Goal: Communication & Community: Answer question/provide support

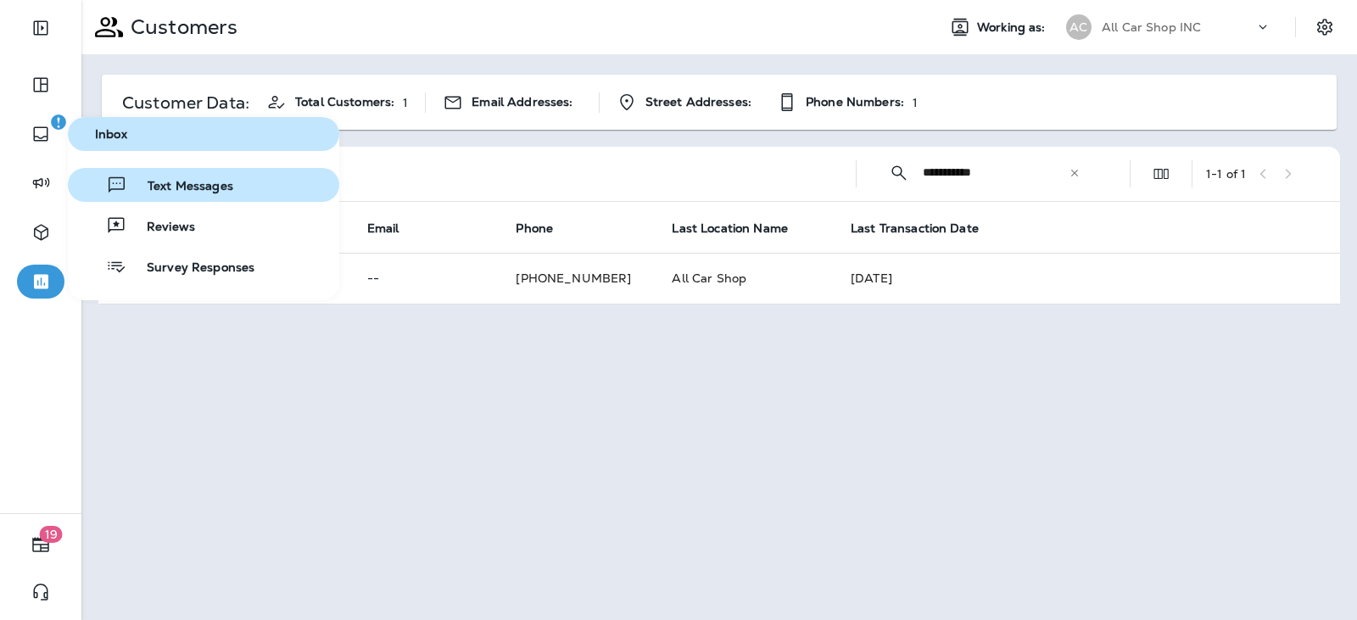
click at [151, 181] on span "Text Messages" at bounding box center [180, 187] width 106 height 16
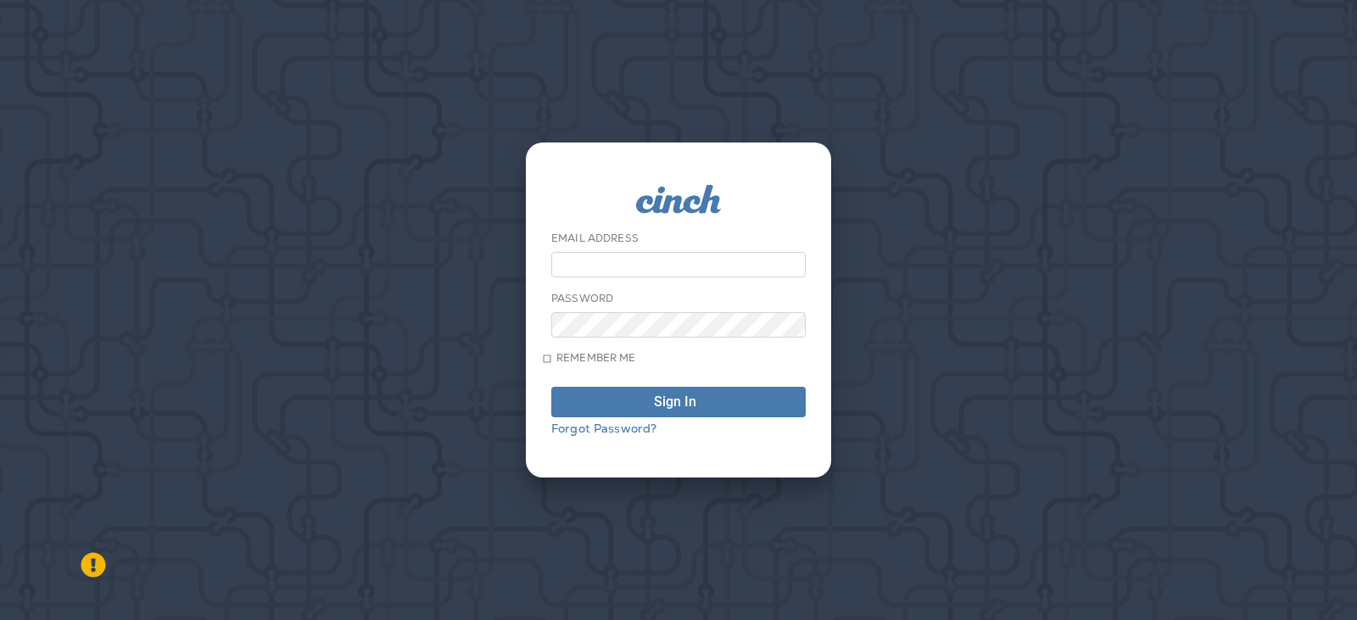
type input "**********"
click at [658, 427] on form "**********" at bounding box center [678, 310] width 254 height 250
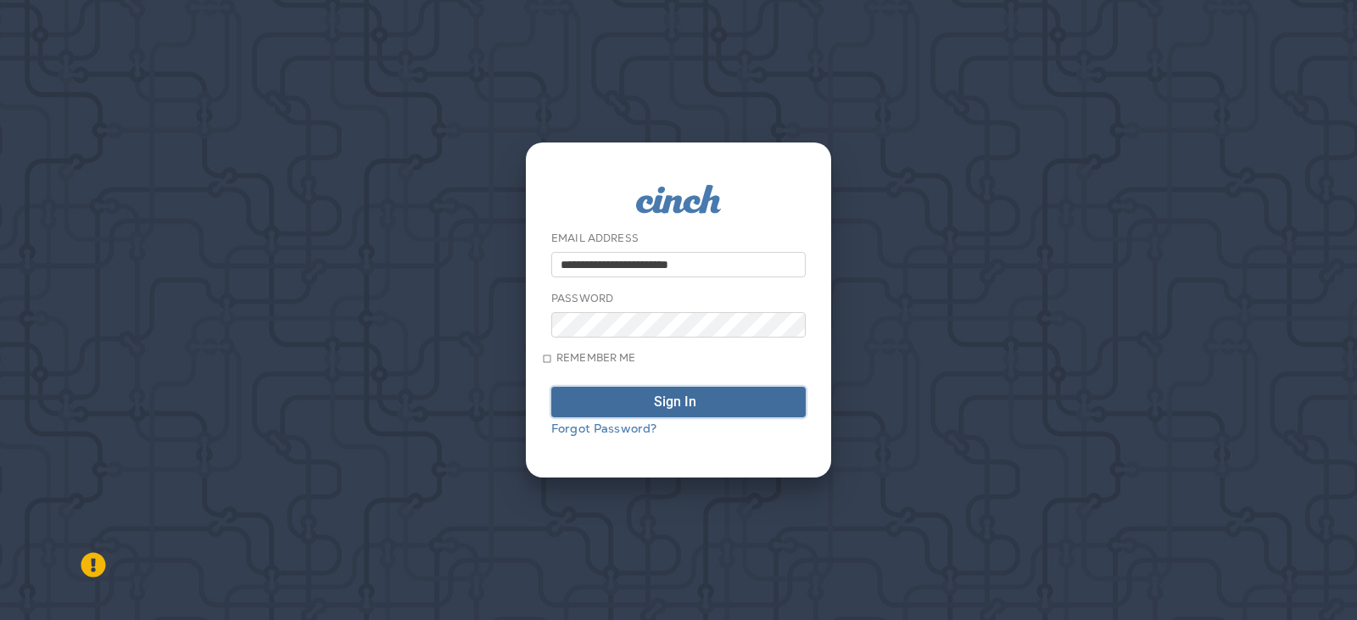
click at [661, 409] on div "Sign In" at bounding box center [675, 402] width 42 height 14
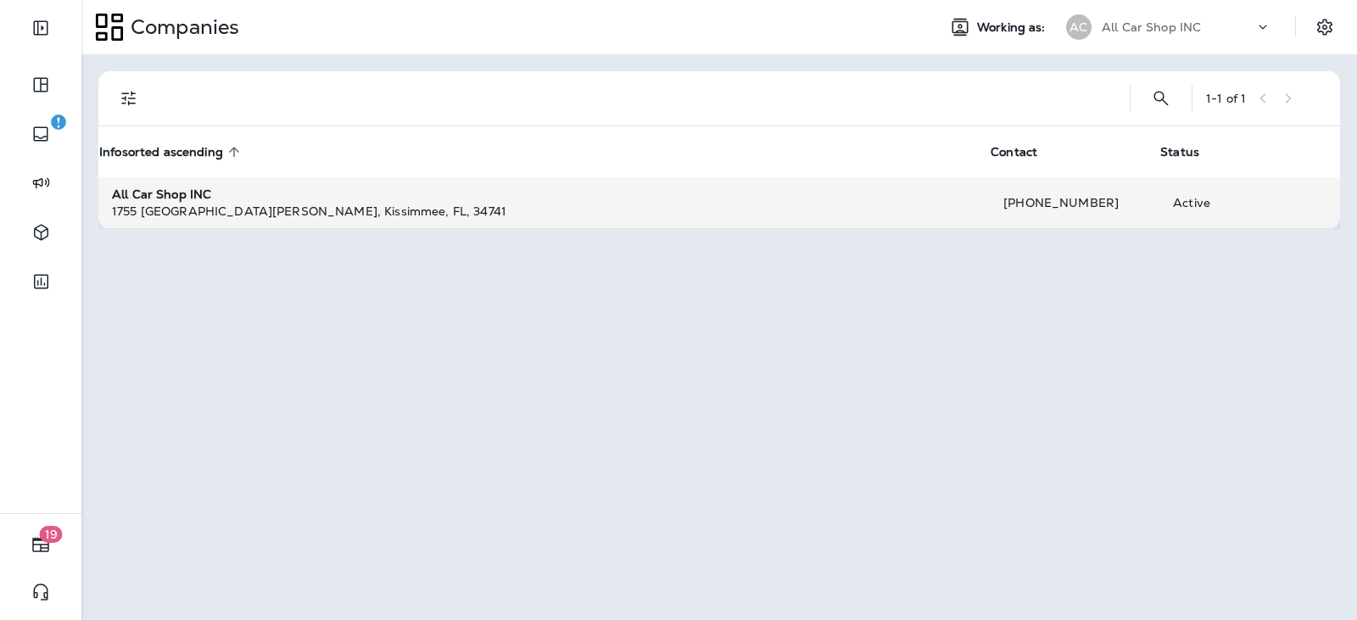
click at [236, 205] on div "[STREET_ADDRESS][PERSON_NAME]" at bounding box center [544, 211] width 864 height 17
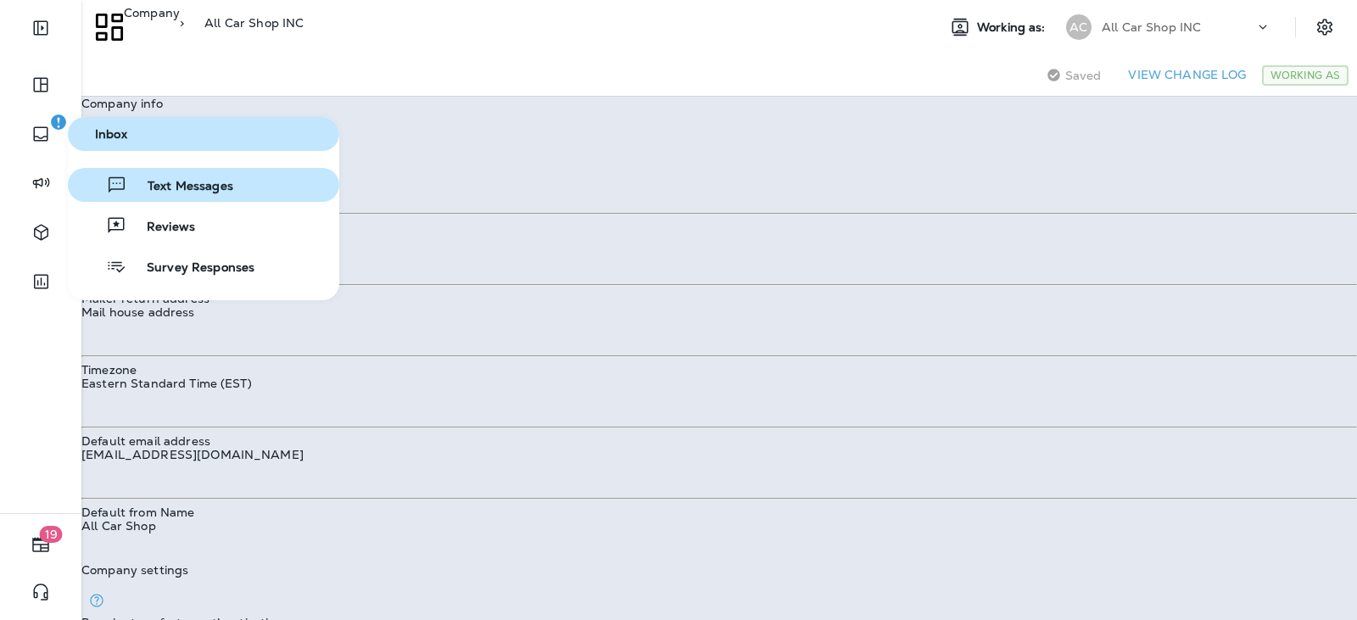
click at [142, 184] on span "Text Messages" at bounding box center [180, 187] width 106 height 16
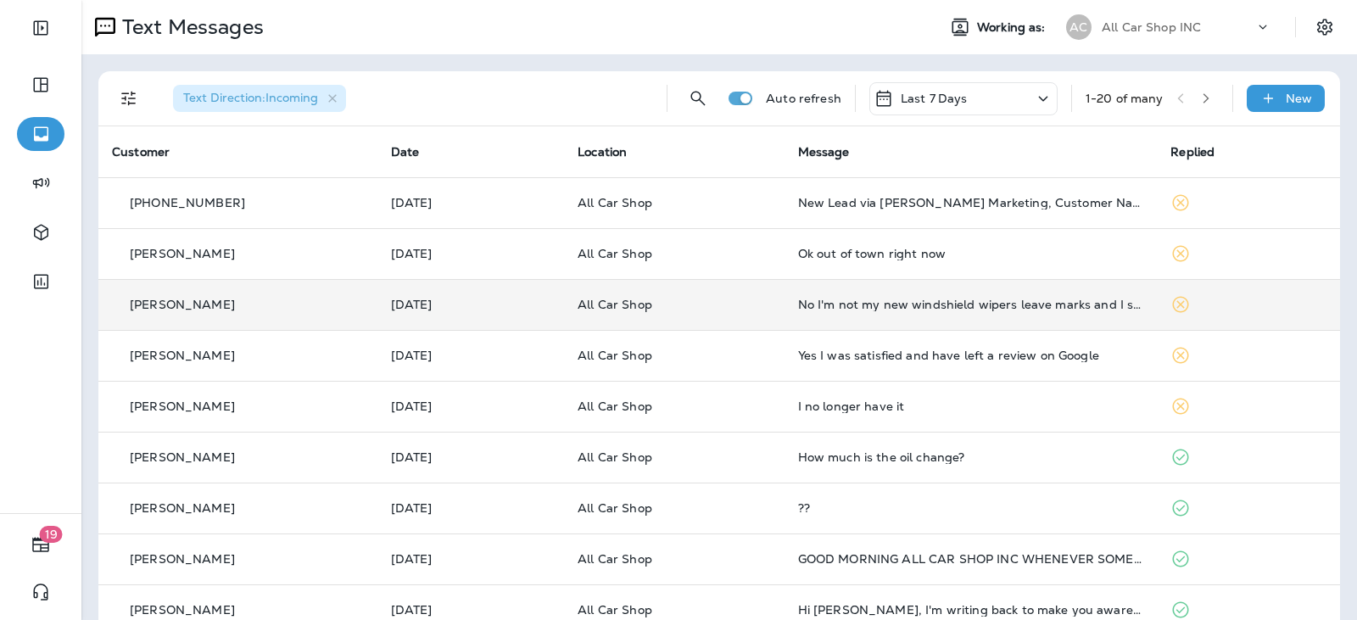
click at [767, 315] on td "All Car Shop" at bounding box center [674, 304] width 220 height 51
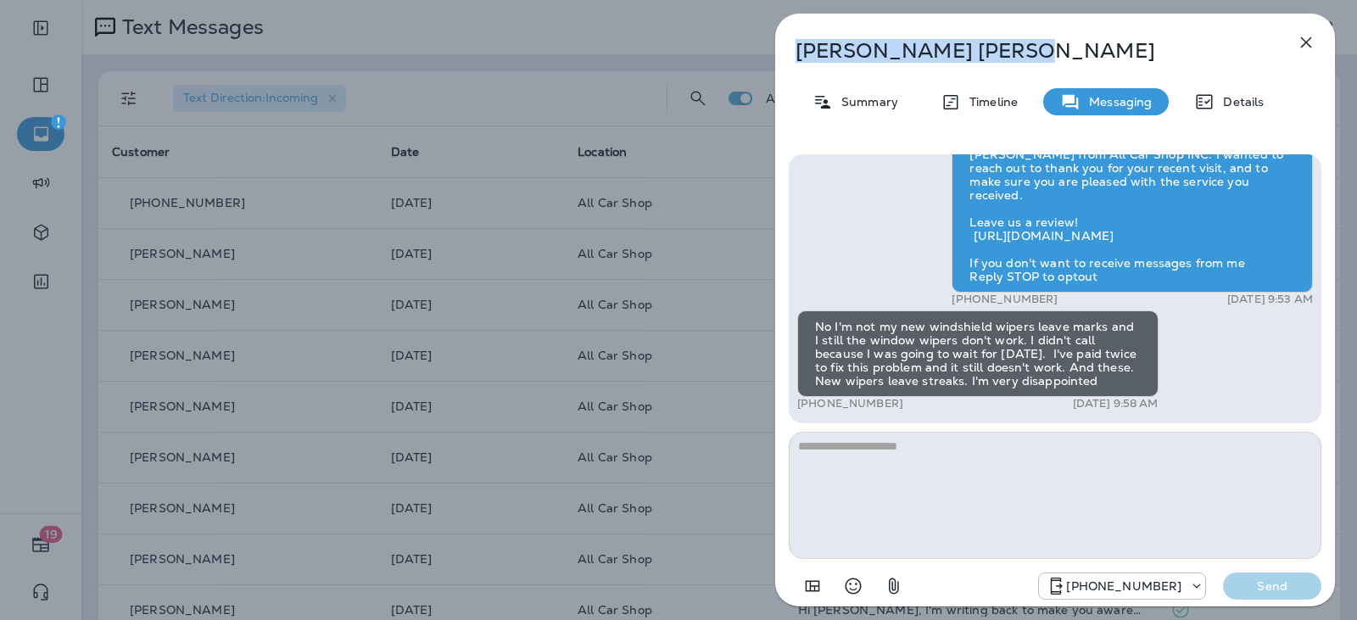
drag, startPoint x: 914, startPoint y: 48, endPoint x: 802, endPoint y: 57, distance: 112.3
click at [800, 59] on p "[PERSON_NAME]" at bounding box center [1026, 51] width 463 height 24
copy p "[PERSON_NAME]"
click at [1306, 45] on icon "button" at bounding box center [1306, 42] width 20 height 20
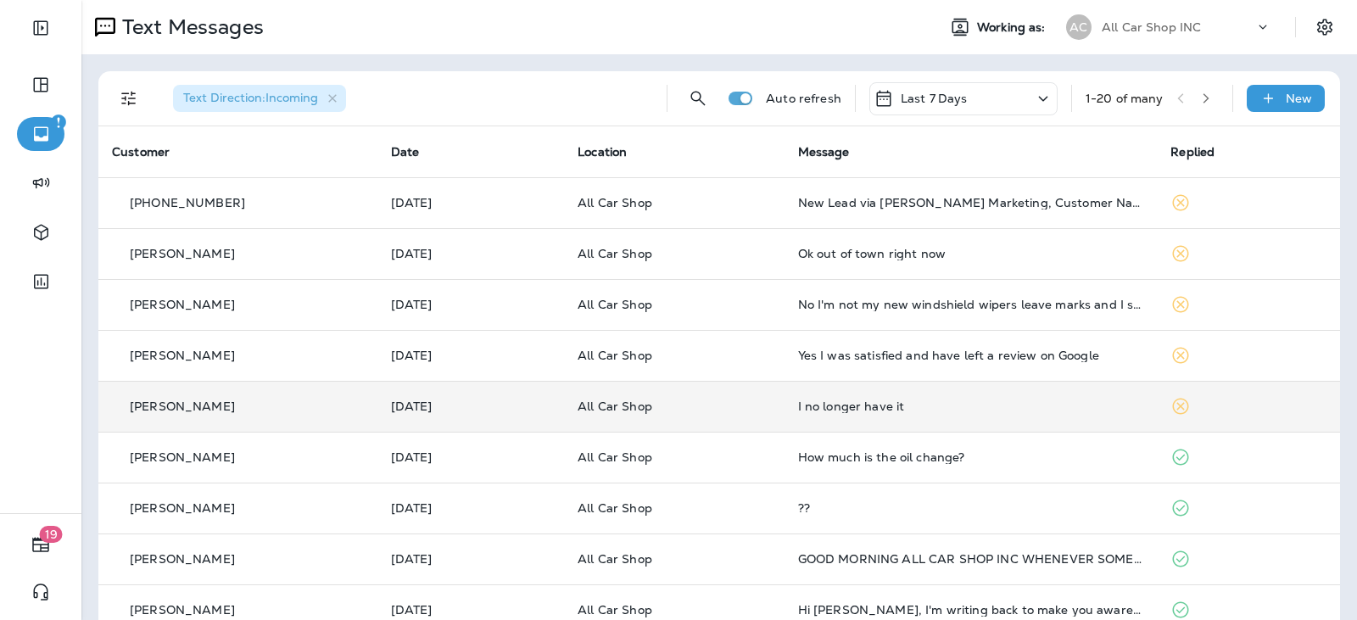
click at [740, 412] on p "All Car Shop" at bounding box center [674, 406] width 193 height 14
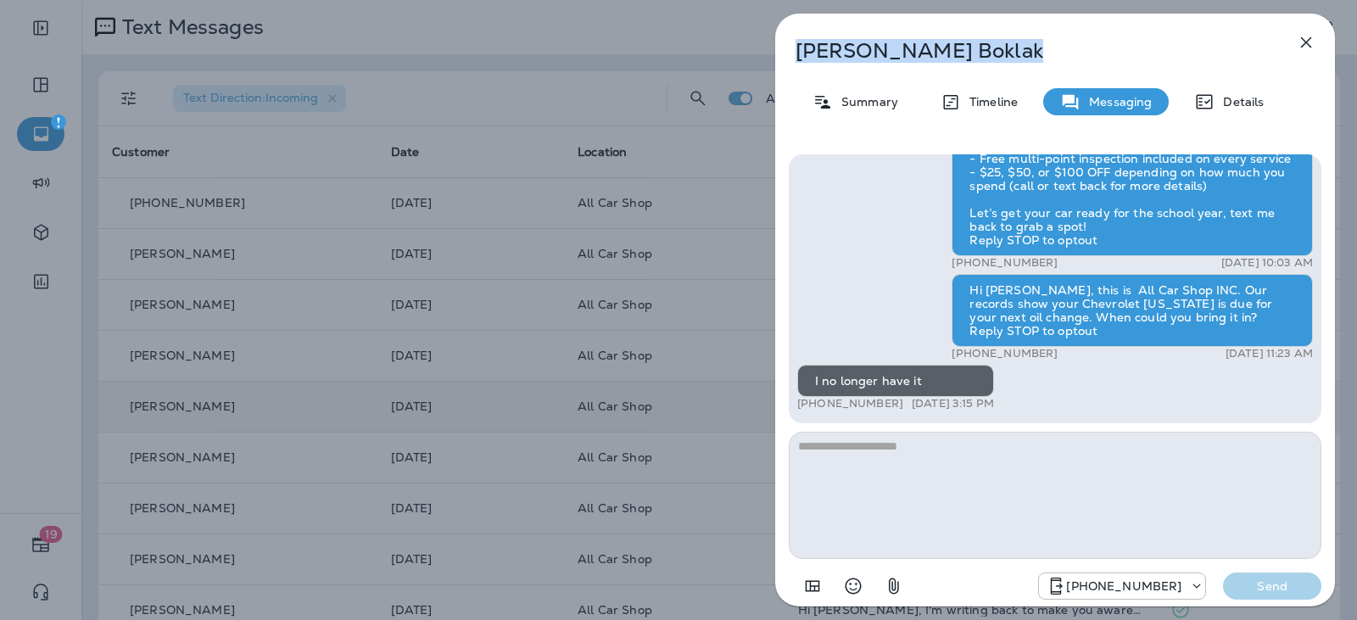
drag, startPoint x: 918, startPoint y: 53, endPoint x: 792, endPoint y: 48, distance: 125.6
click at [792, 48] on div "[PERSON_NAME]" at bounding box center [1027, 51] width 504 height 24
copy p "[PERSON_NAME]"
click at [1320, 46] on button "button" at bounding box center [1306, 42] width 34 height 34
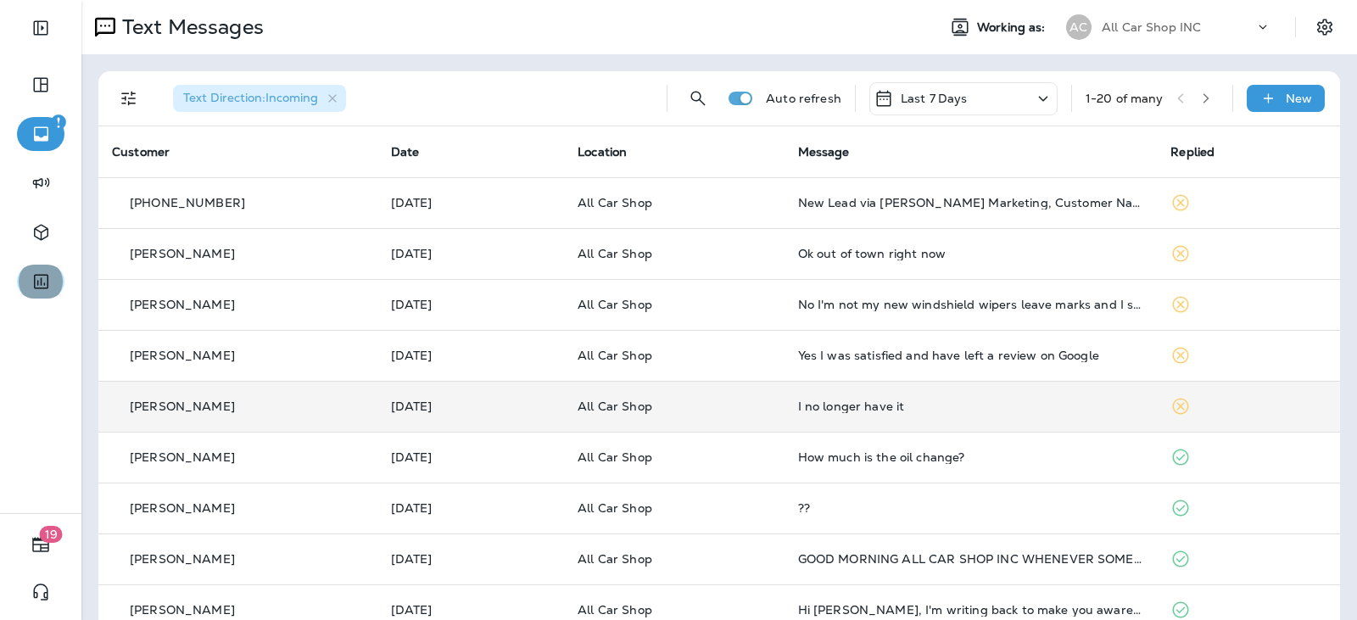
click at [40, 282] on icon "button" at bounding box center [41, 281] width 21 height 20
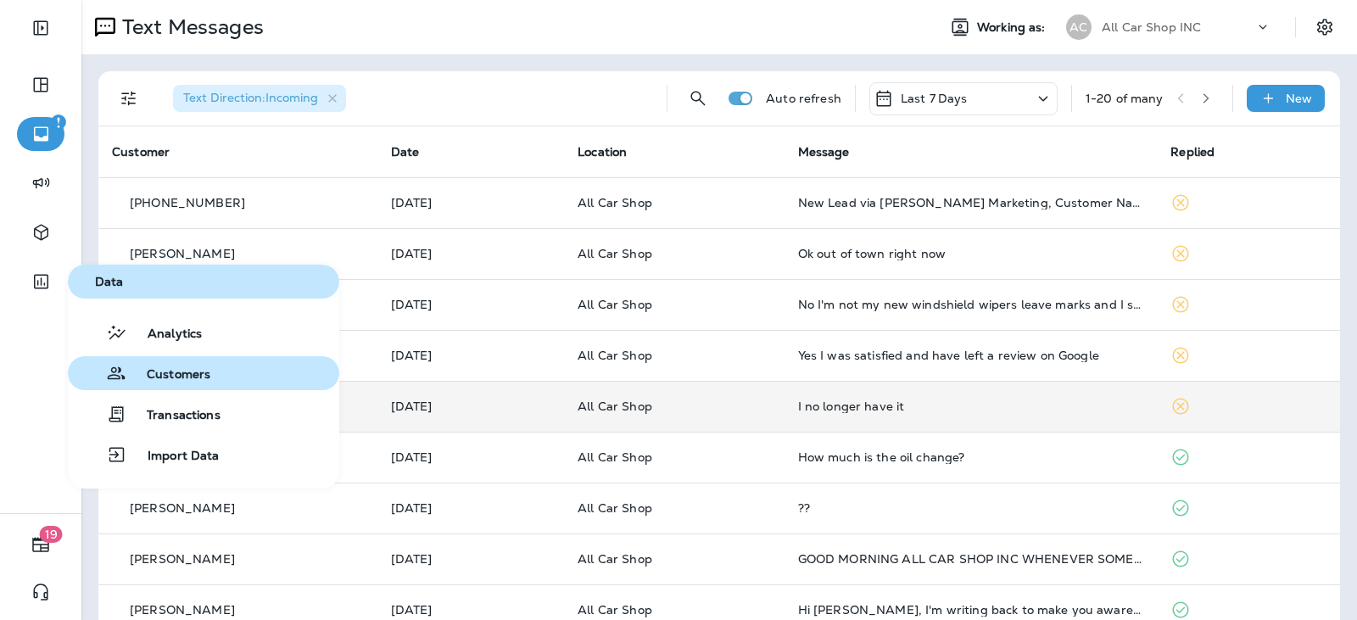
click at [188, 377] on span "Customers" at bounding box center [168, 375] width 84 height 16
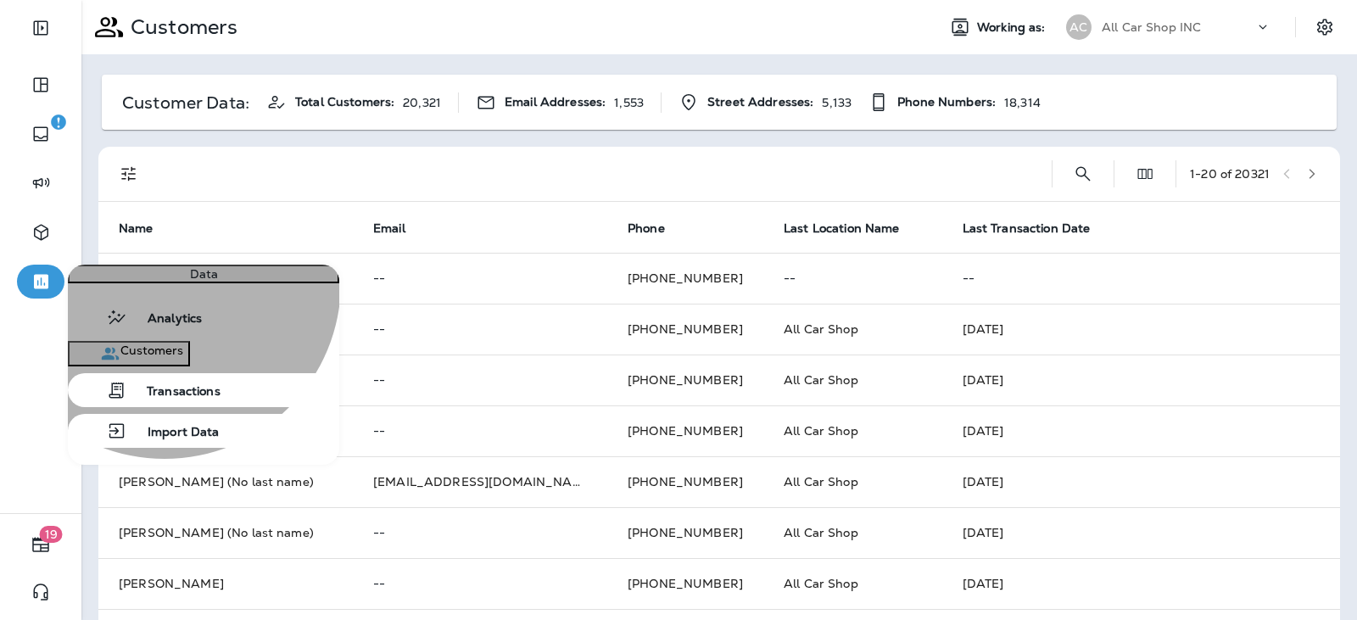
click at [165, 364] on span "Customers" at bounding box center [151, 353] width 63 height 20
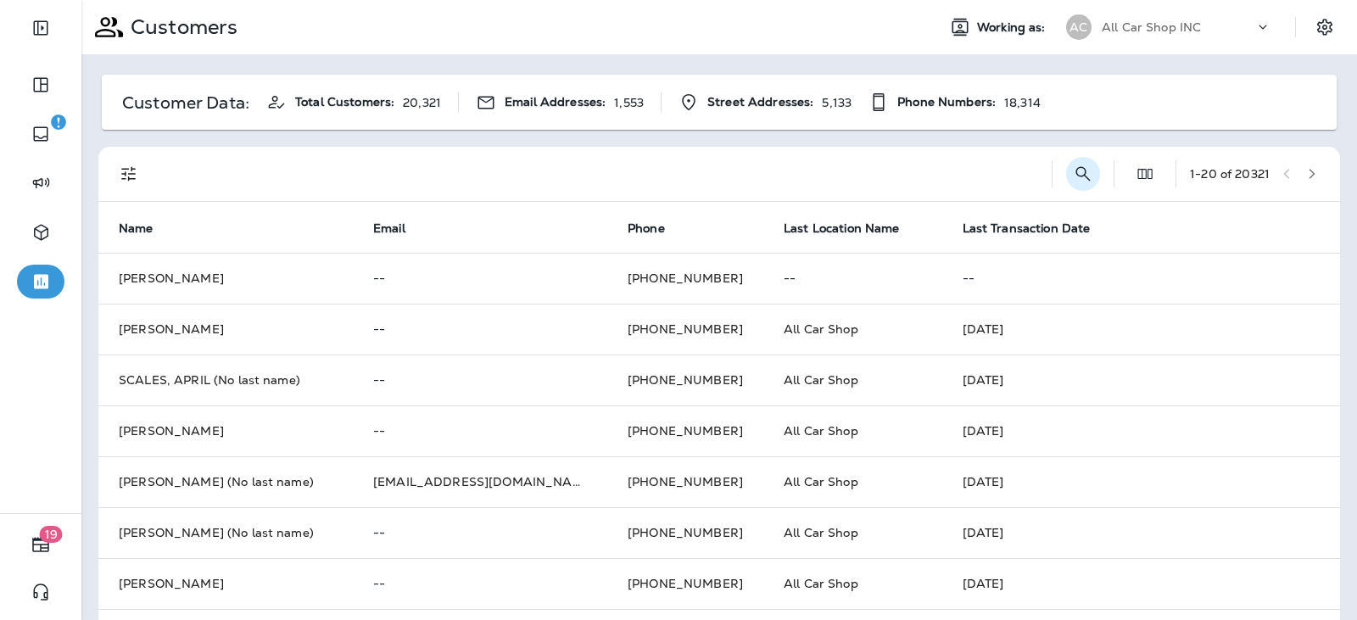
click at [1073, 171] on icon "Search Customers" at bounding box center [1083, 174] width 20 height 20
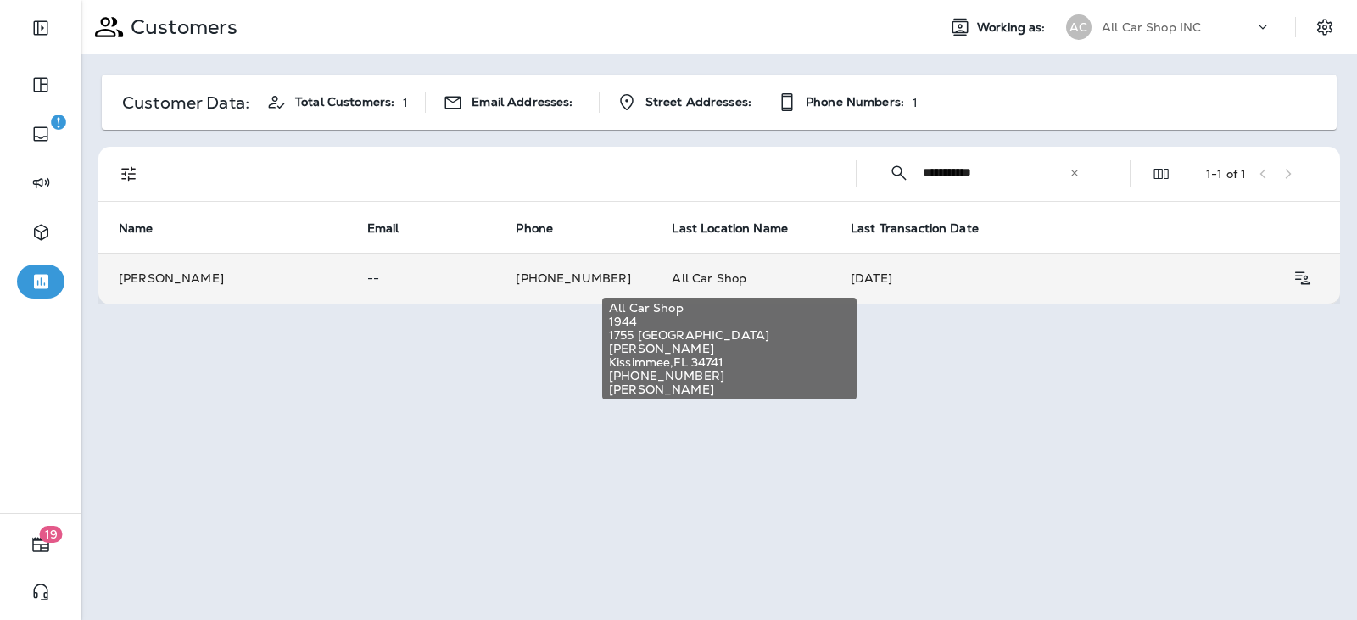
type input "**********"
click at [684, 273] on span "All Car Shop" at bounding box center [709, 278] width 75 height 15
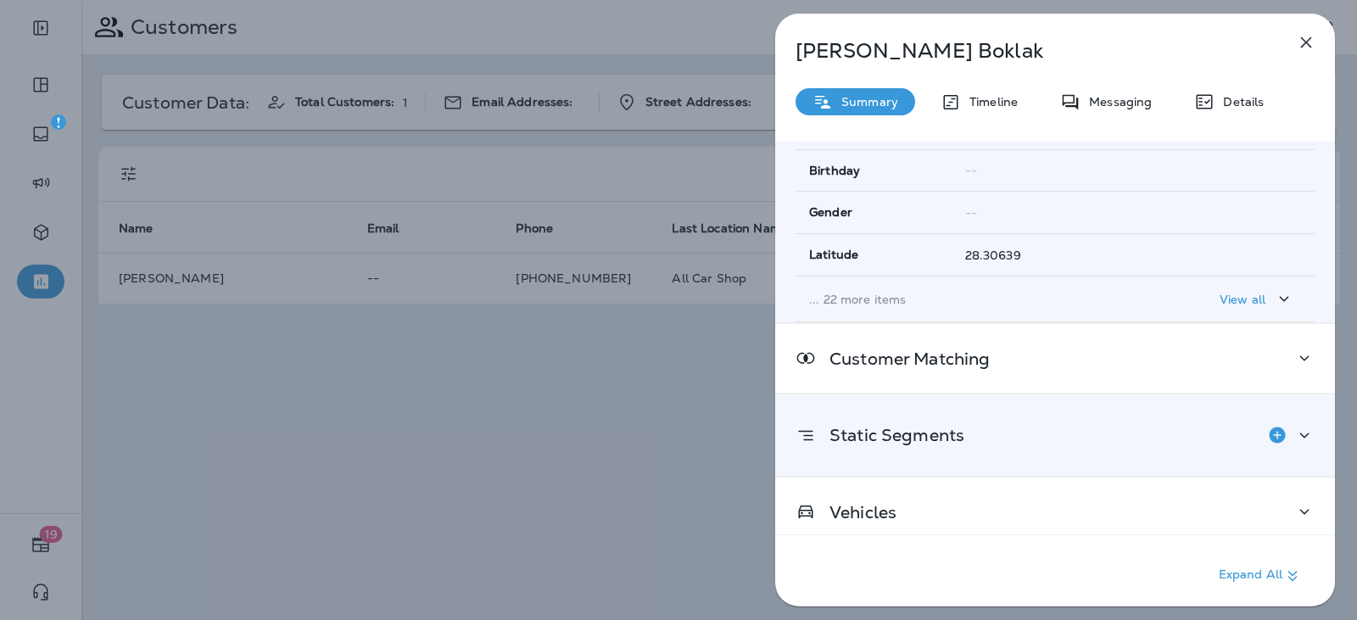
scroll to position [334, 0]
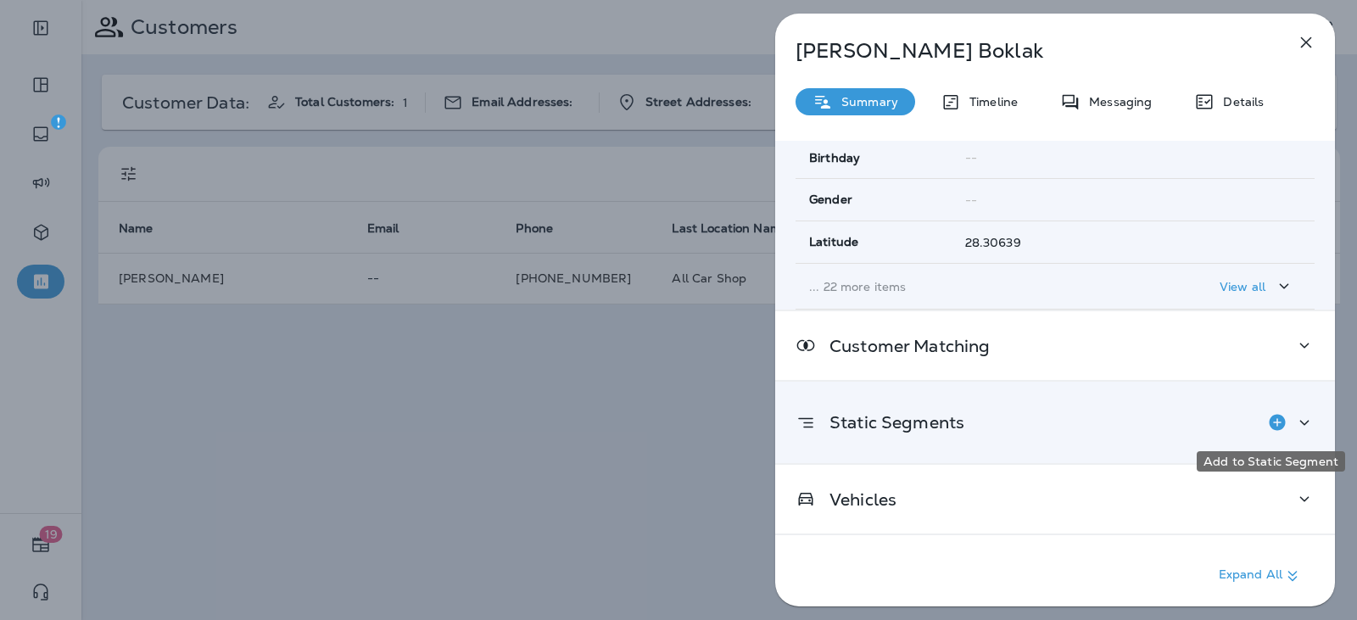
click at [1271, 422] on icon "Add to Static Segment" at bounding box center [1277, 422] width 20 height 20
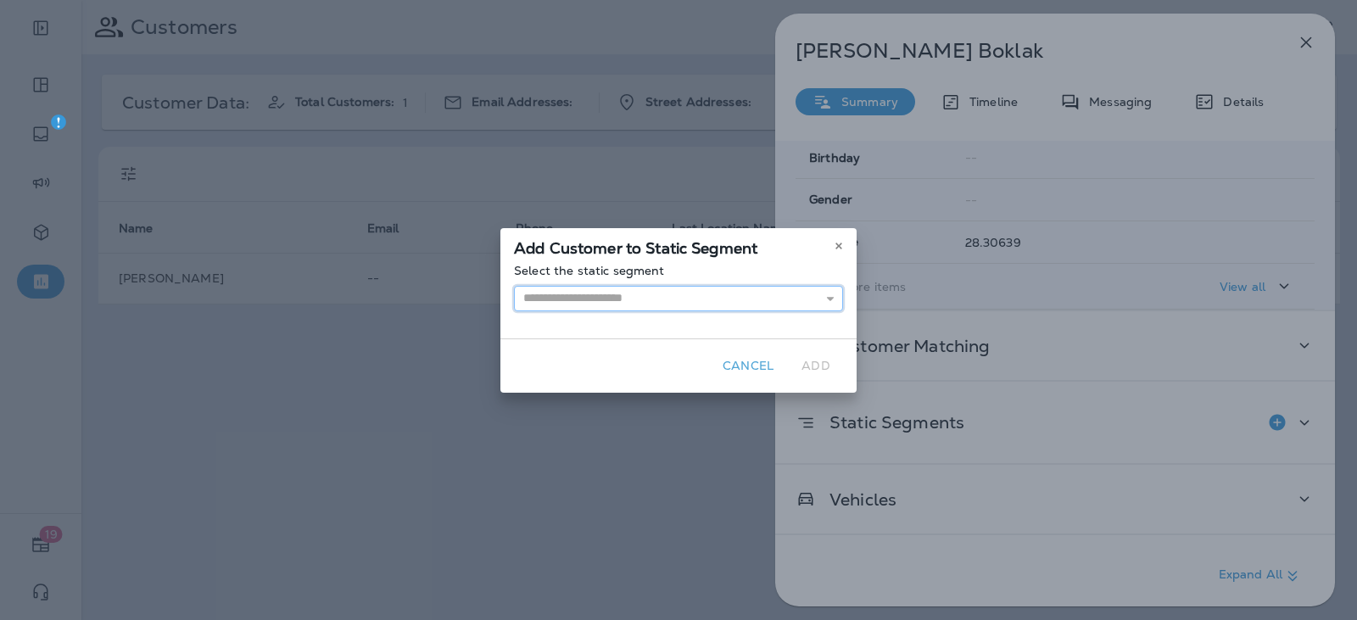
click at [758, 299] on input "text" at bounding box center [678, 298] width 329 height 25
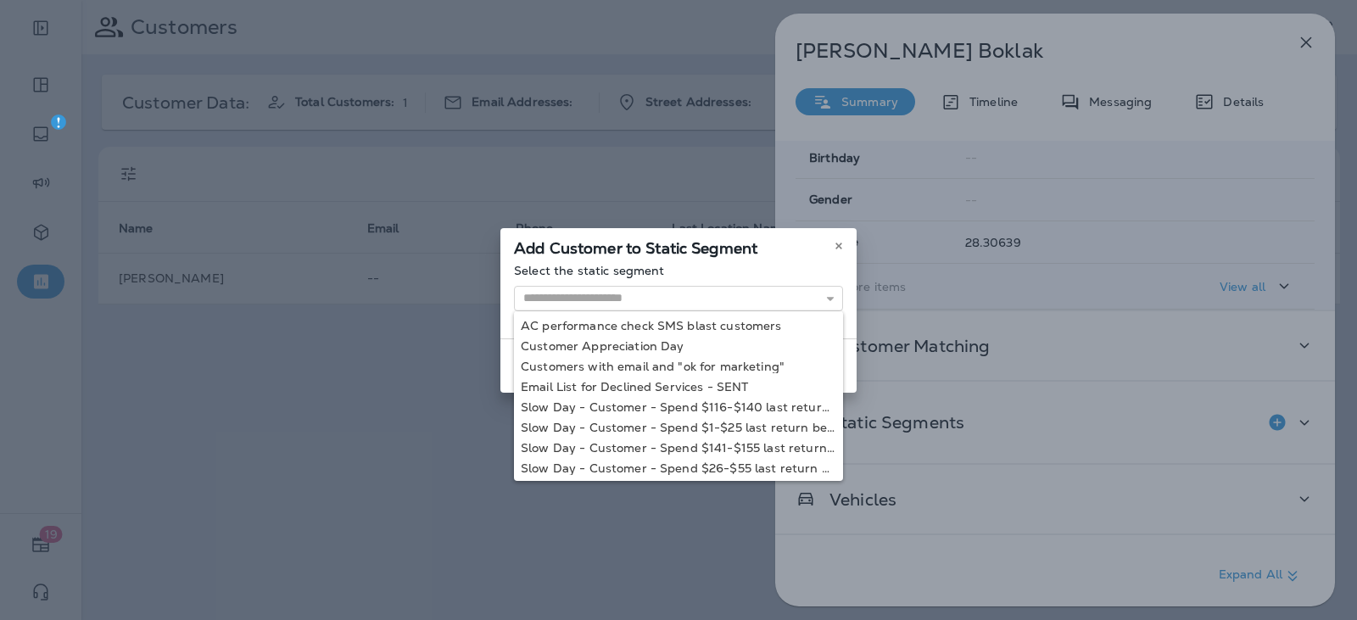
click at [735, 254] on div "Add Customer to Static Segment" at bounding box center [678, 246] width 356 height 36
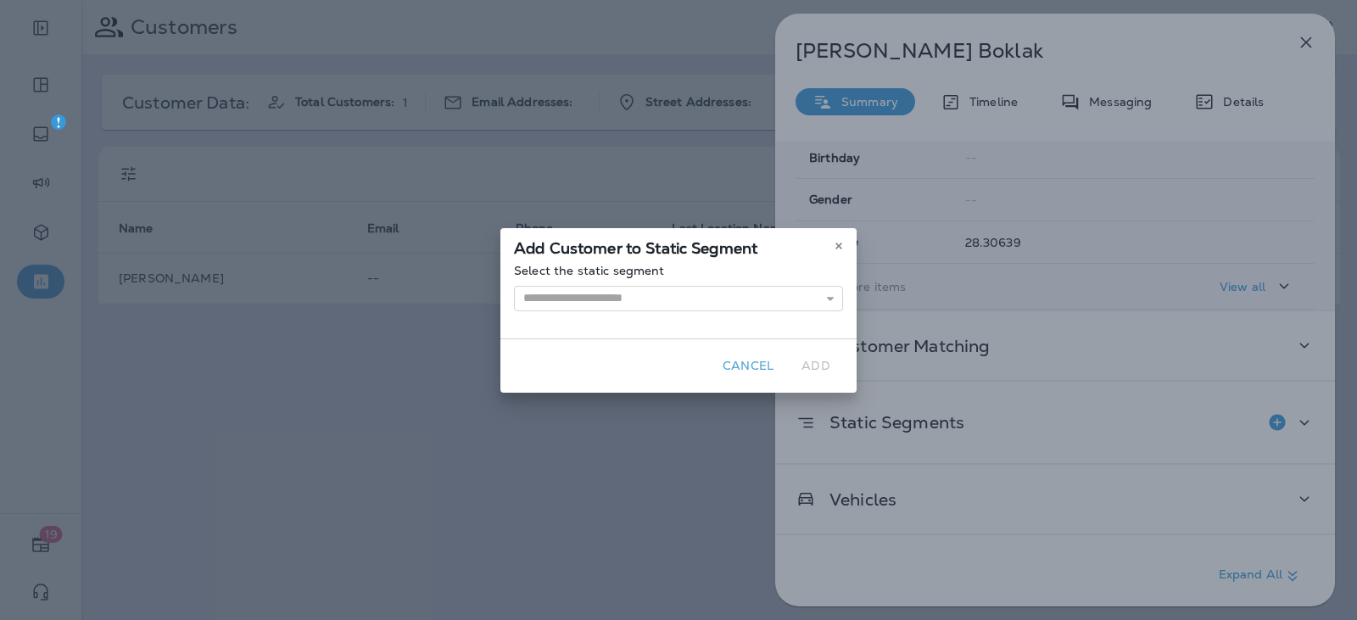
click at [1064, 391] on div "Add Customer to Static Segment Select the static segment AC performance check S…" at bounding box center [678, 310] width 1357 height 620
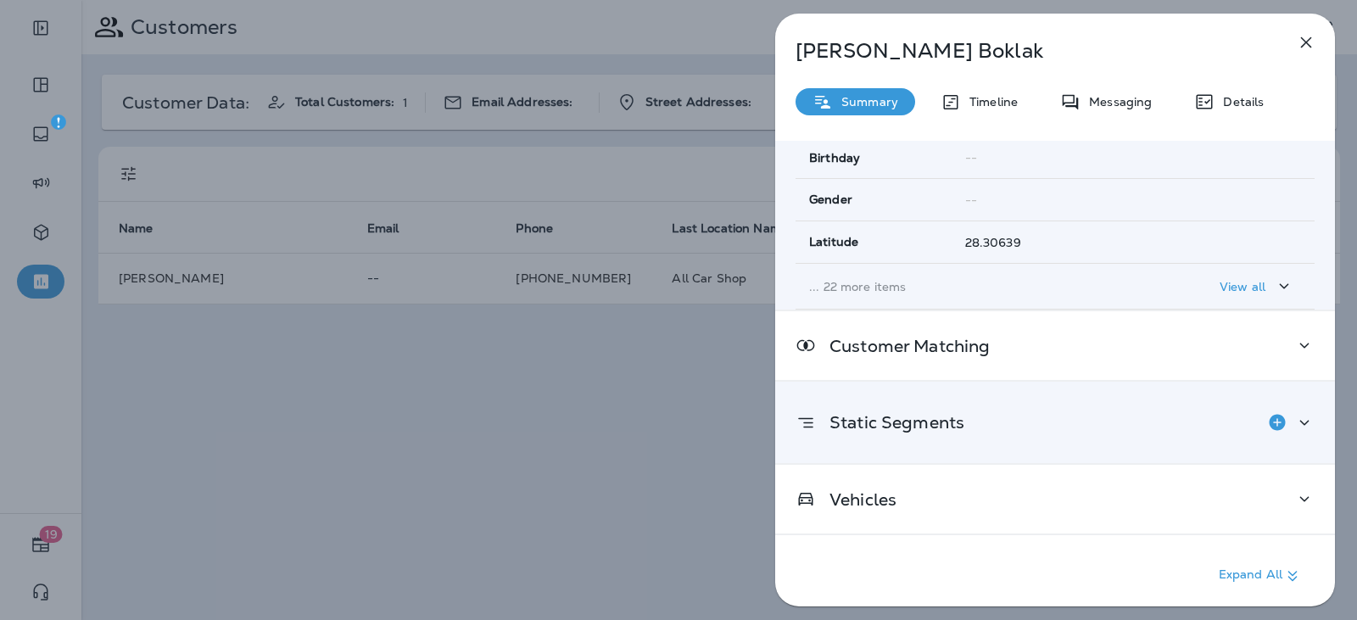
click at [1298, 421] on icon at bounding box center [1304, 422] width 20 height 21
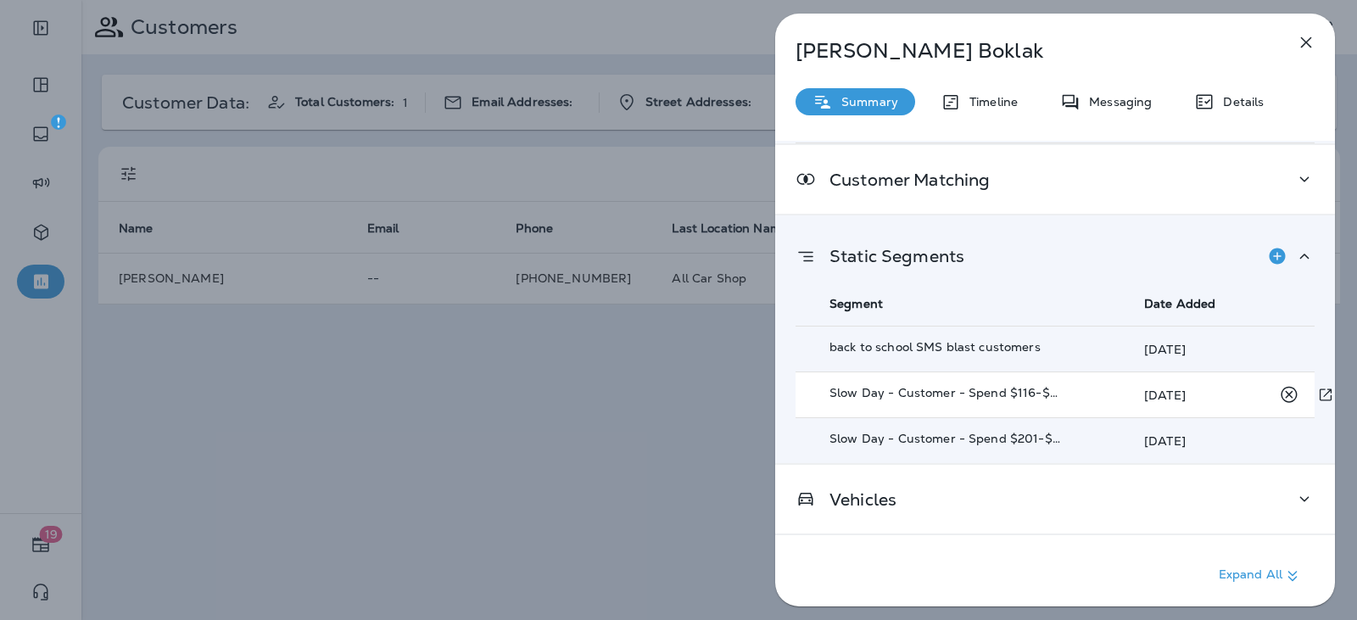
scroll to position [509, 0]
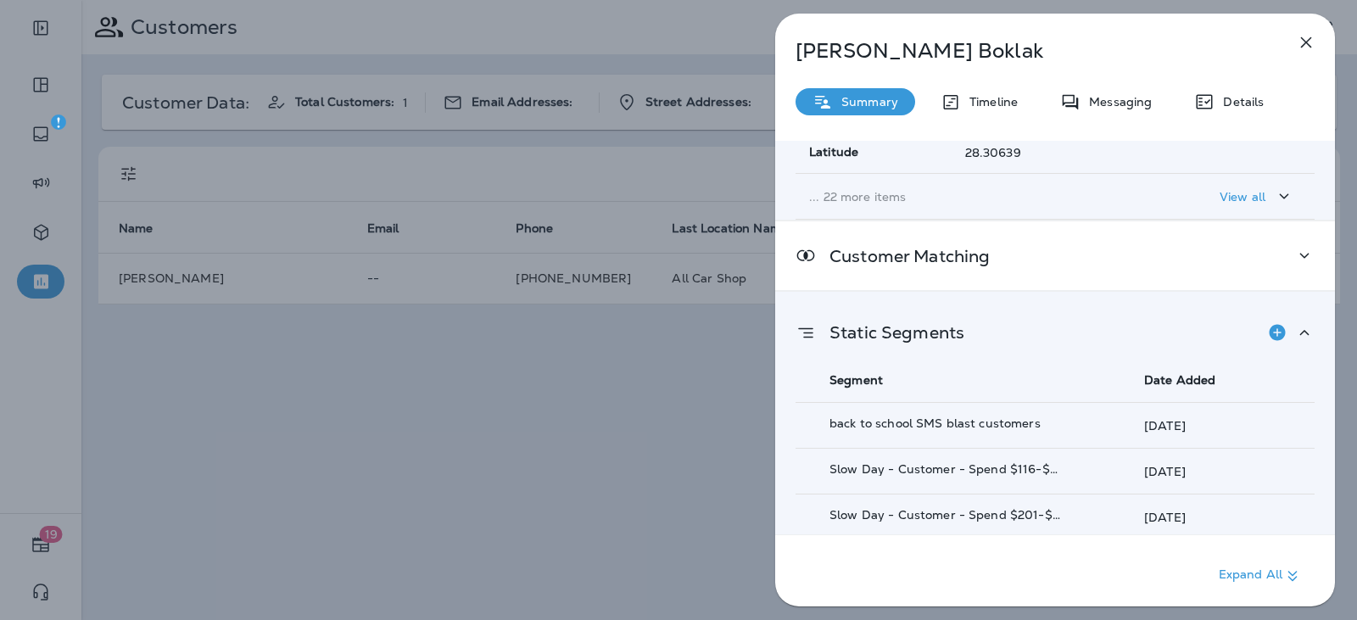
click at [1302, 330] on icon at bounding box center [1304, 332] width 20 height 21
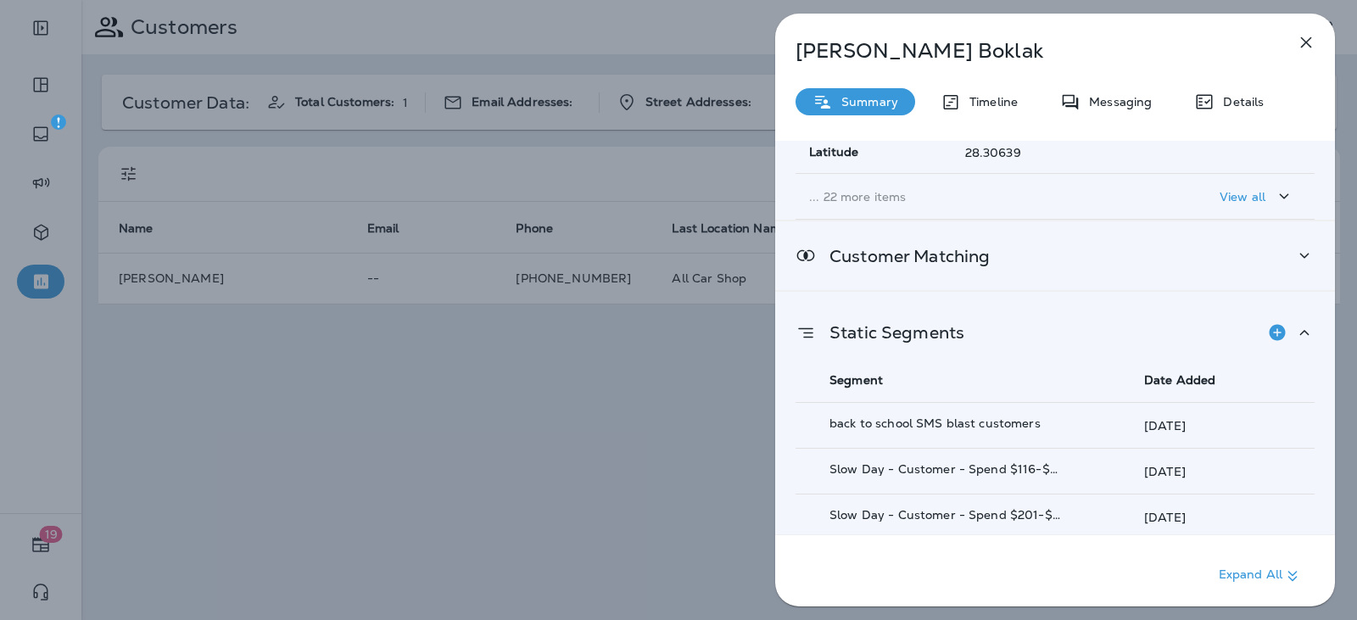
scroll to position [334, 0]
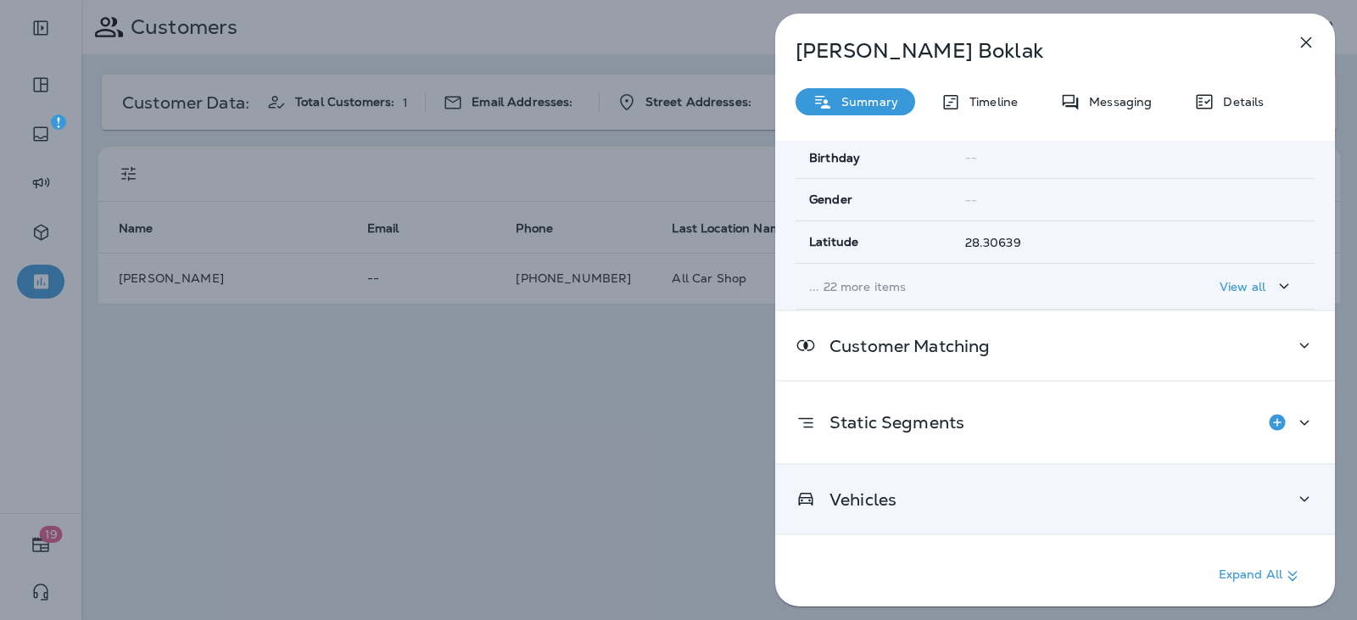
click at [1009, 497] on div "Vehicles" at bounding box center [1054, 498] width 519 height 21
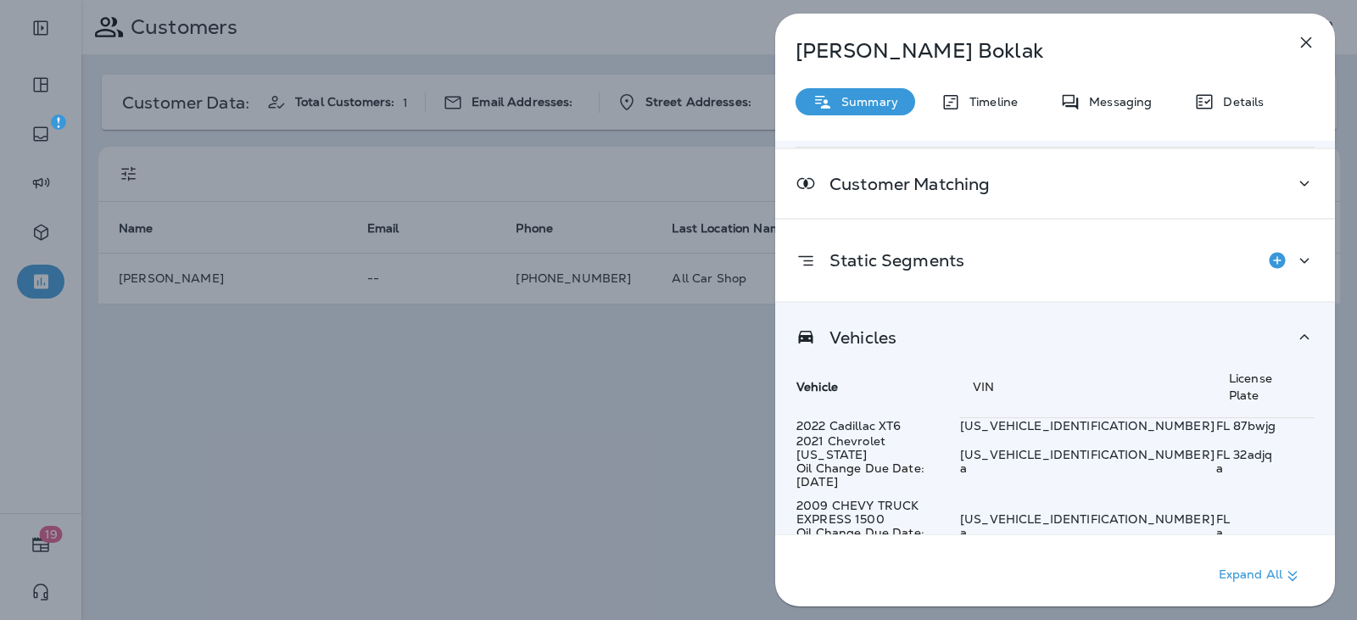
click at [1302, 332] on icon at bounding box center [1304, 337] width 20 height 21
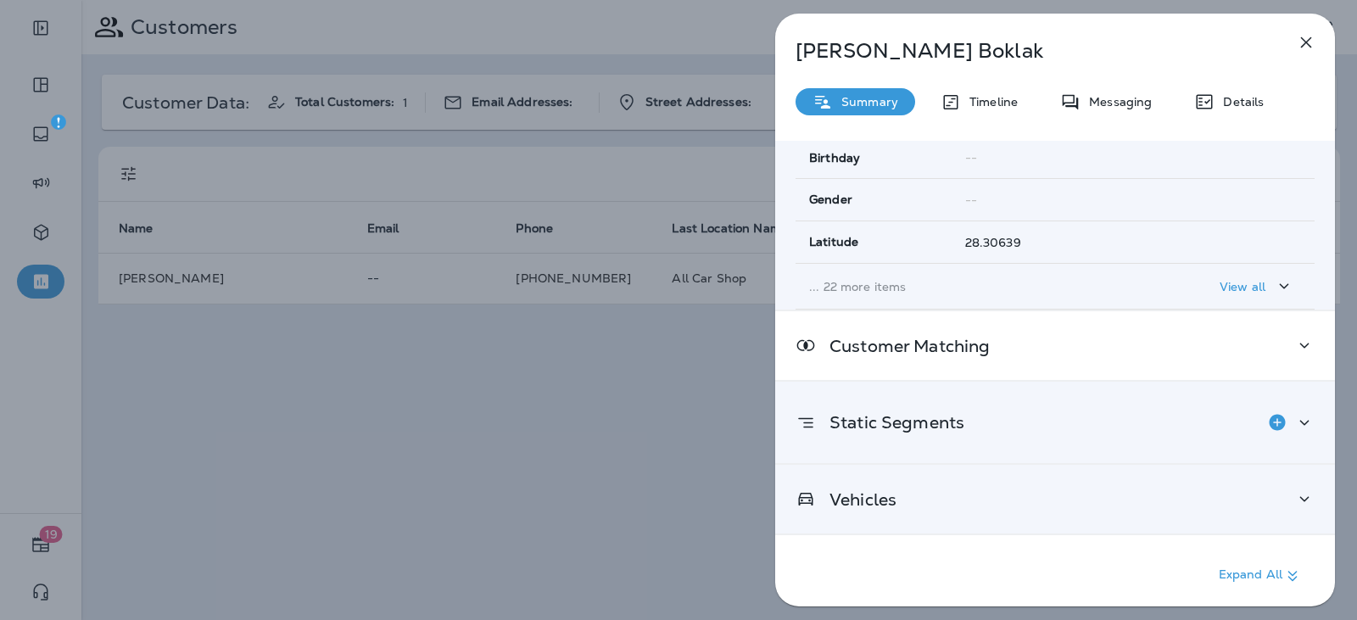
click at [1294, 431] on icon at bounding box center [1304, 422] width 20 height 21
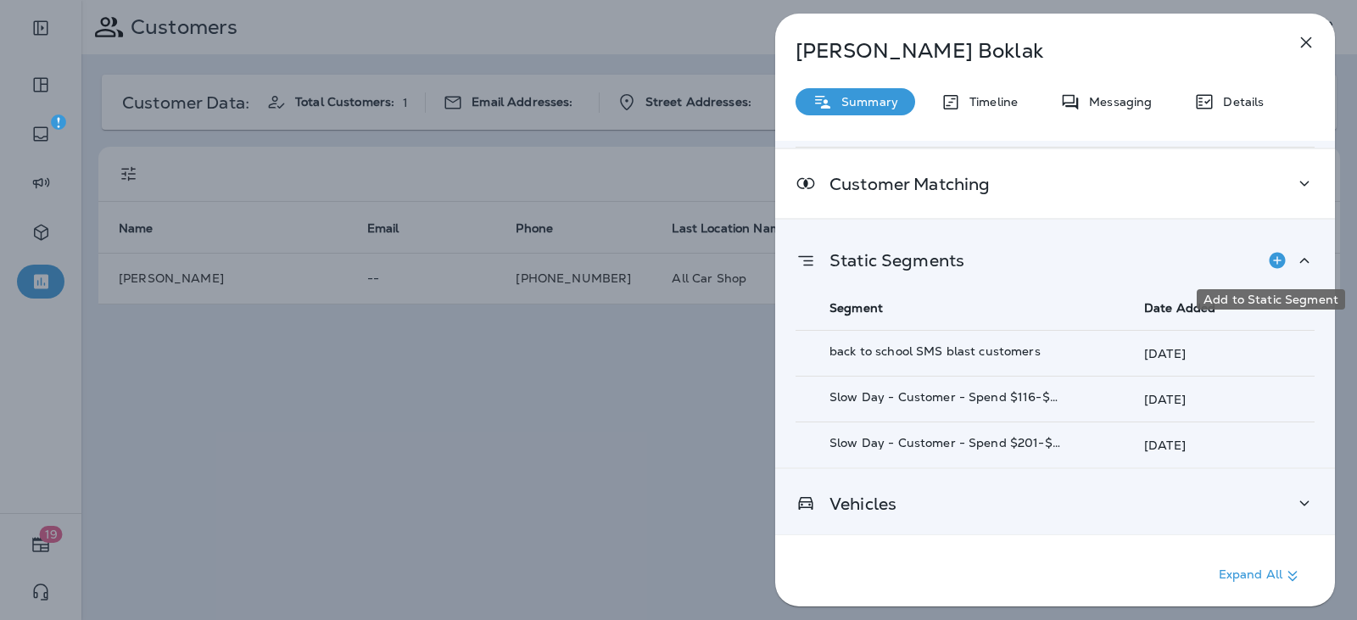
click at [1281, 260] on button "Add to Static Segment" at bounding box center [1277, 260] width 34 height 34
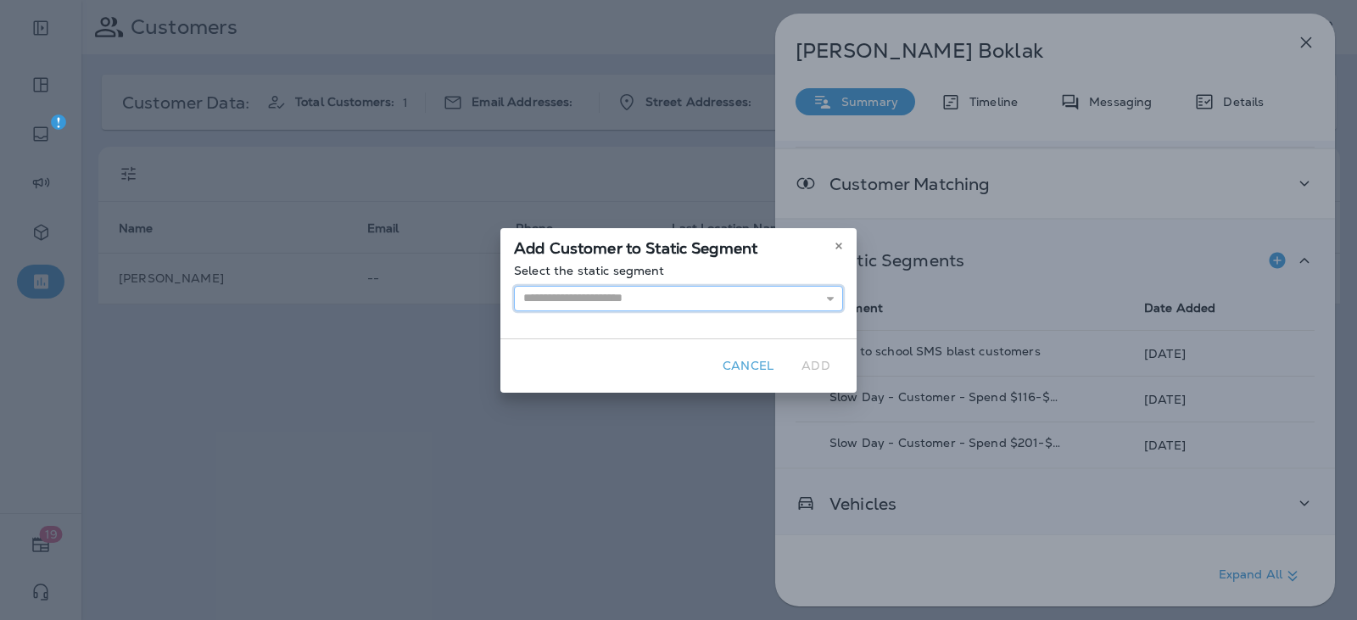
click at [598, 295] on input "text" at bounding box center [678, 298] width 329 height 25
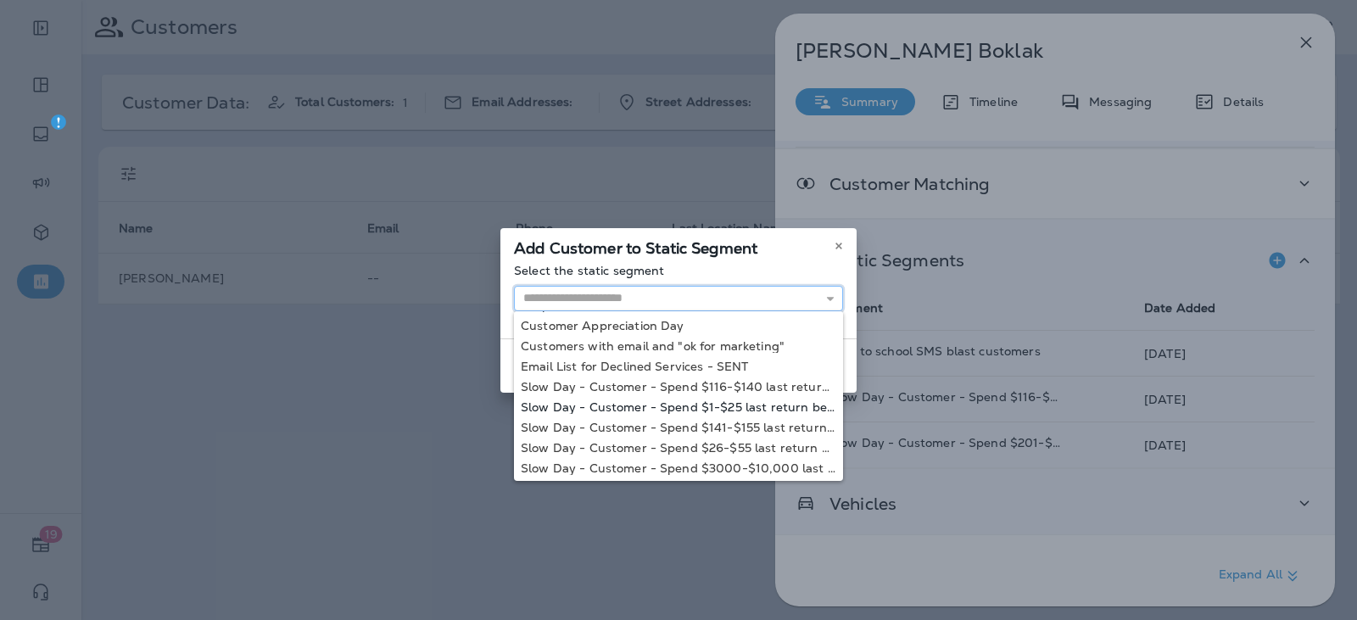
scroll to position [0, 0]
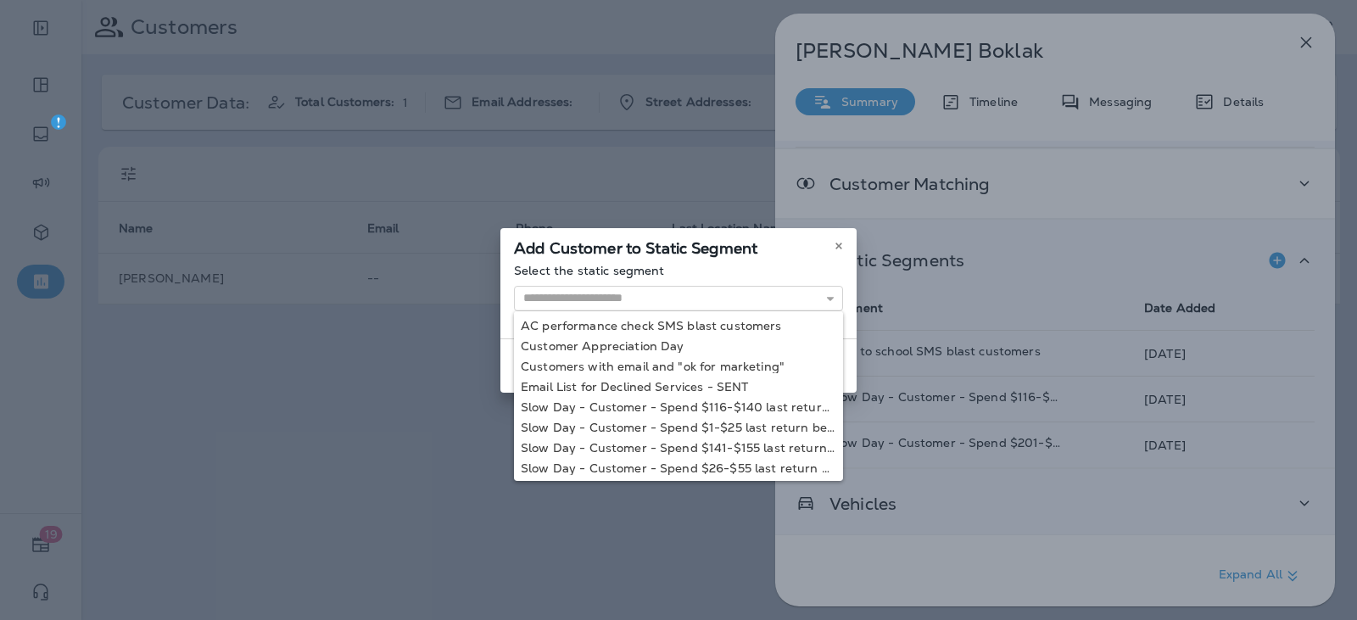
click at [1100, 246] on div "Add Customer to Static Segment Select the static segment AC performance check S…" at bounding box center [678, 310] width 1357 height 620
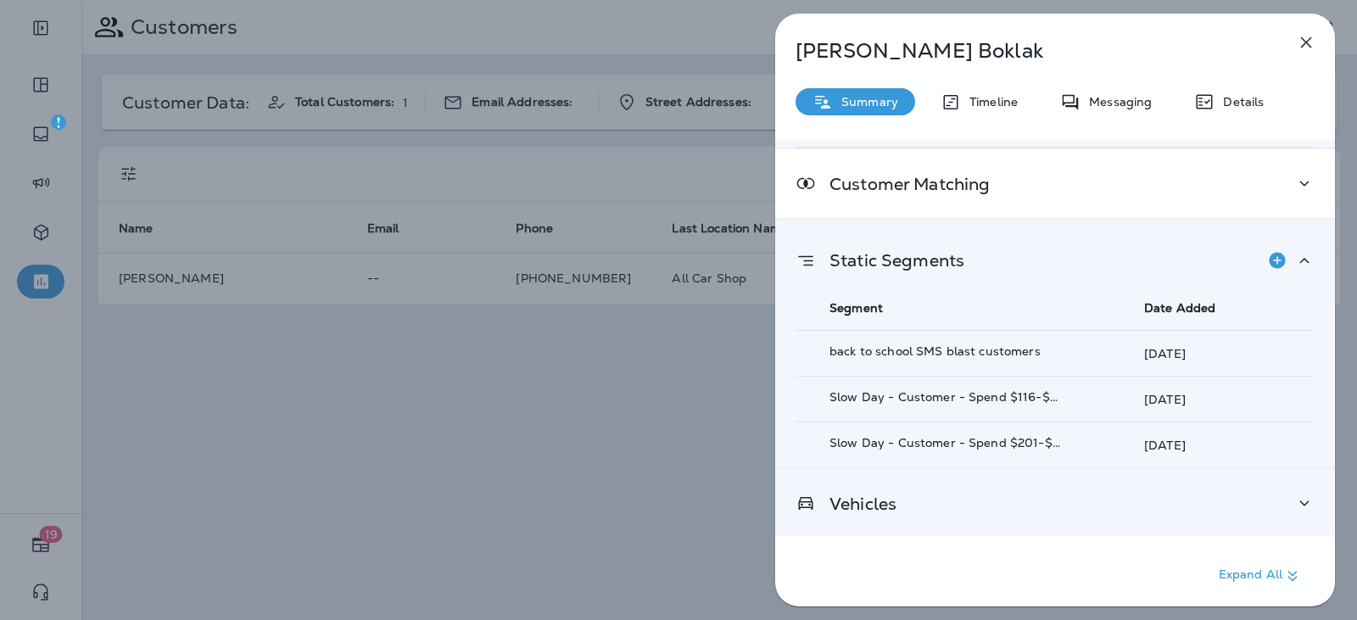
click at [1295, 266] on icon at bounding box center [1304, 260] width 20 height 21
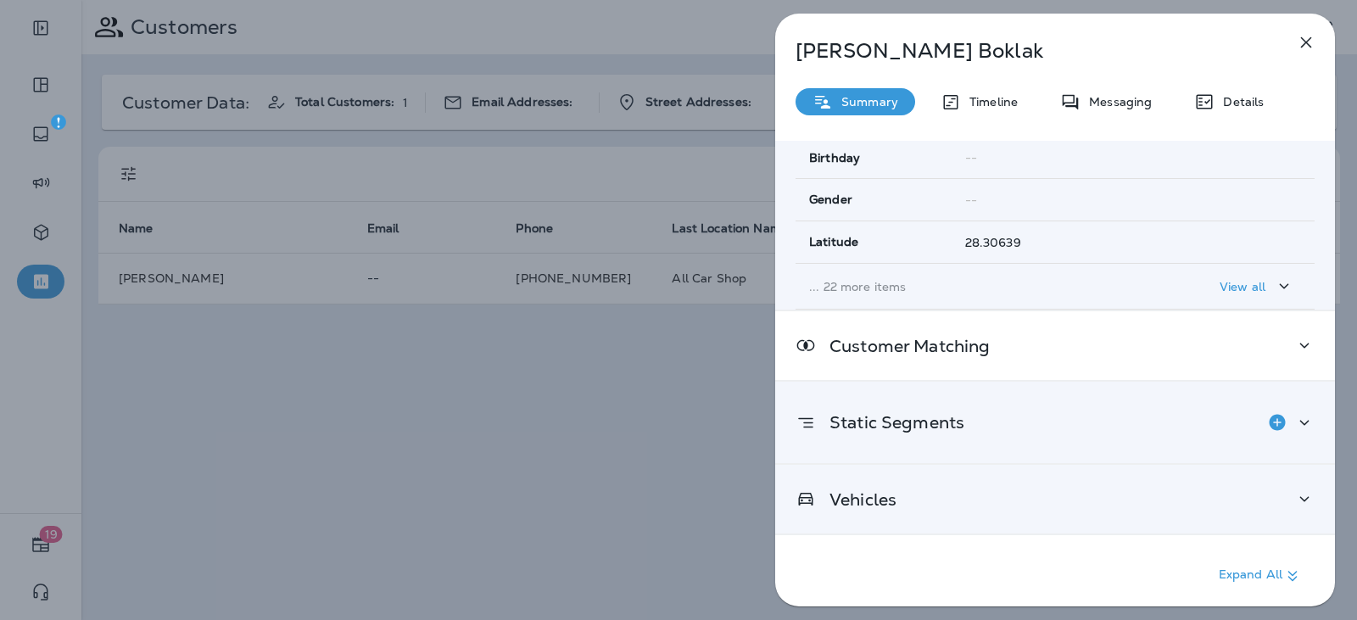
scroll to position [334, 0]
click at [1233, 499] on div "Vehicles" at bounding box center [1054, 498] width 519 height 21
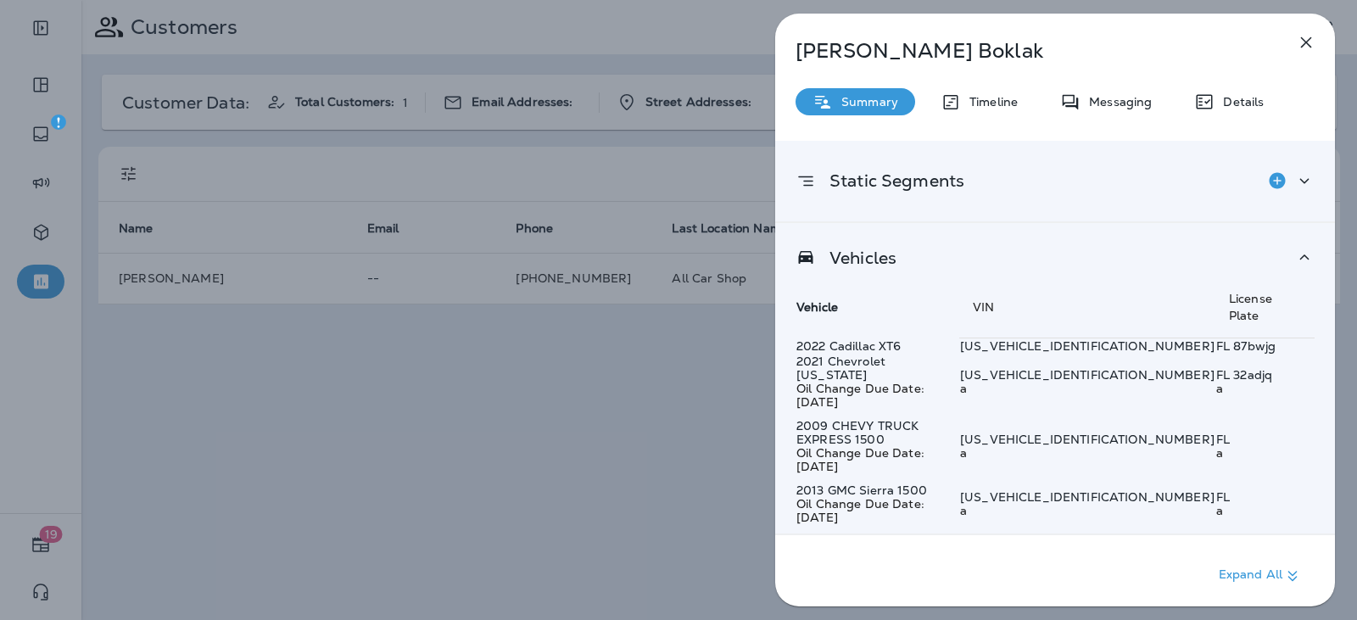
scroll to position [666, 0]
click at [959, 483] on td "2013 GMC Sierra 1500 Oil Change Due Date: [DATE]" at bounding box center [877, 508] width 164 height 51
click at [959, 418] on td "2009 CHEVY TRUCK EXPRESS 1500 Oil Change Due Date: [DATE]" at bounding box center [877, 450] width 164 height 64
click at [958, 382] on p "Oil Change Due Date: [DATE]" at bounding box center [877, 395] width 162 height 27
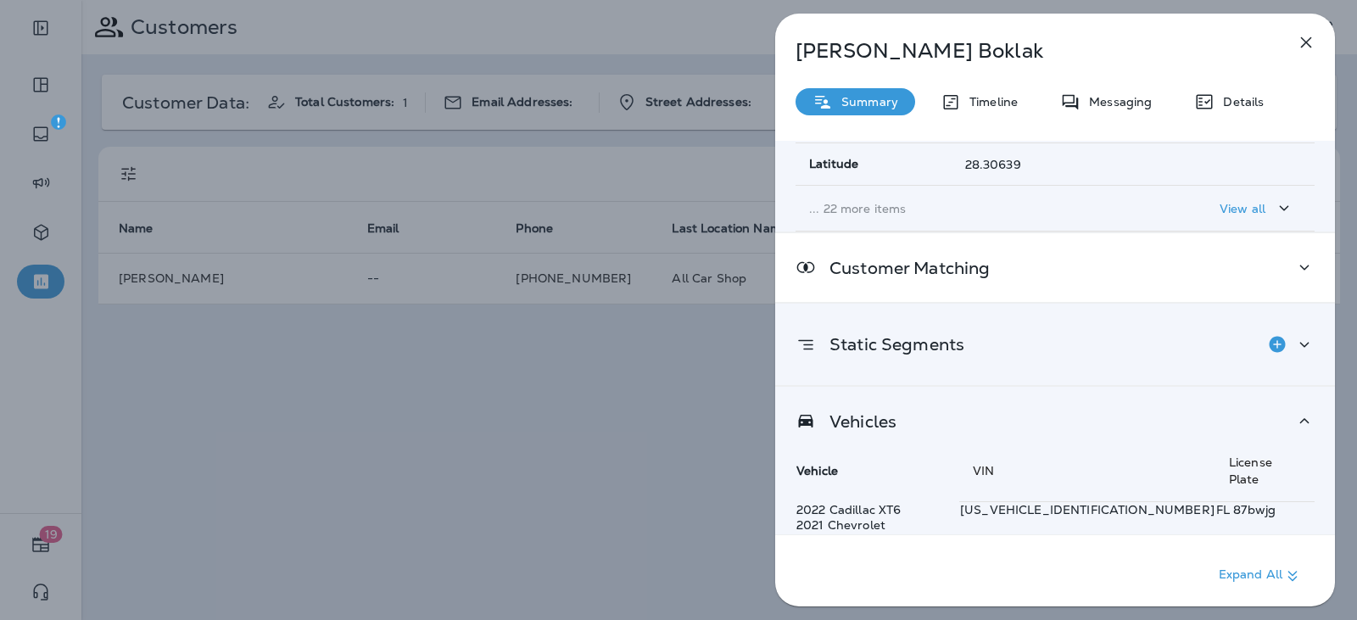
scroll to position [411, 0]
click at [1269, 342] on icon "Add to Static Segment" at bounding box center [1277, 345] width 16 height 16
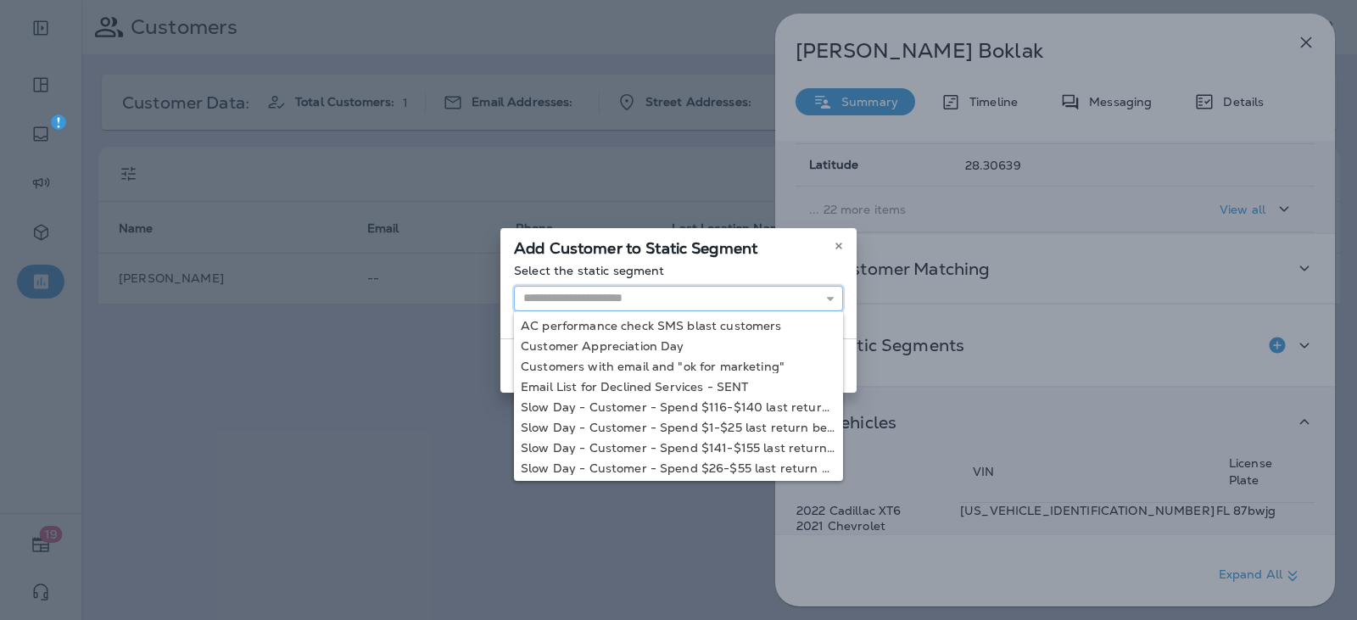
click at [728, 305] on input "text" at bounding box center [678, 298] width 329 height 25
type input "**********"
click at [644, 331] on div "**********" at bounding box center [678, 301] width 356 height 75
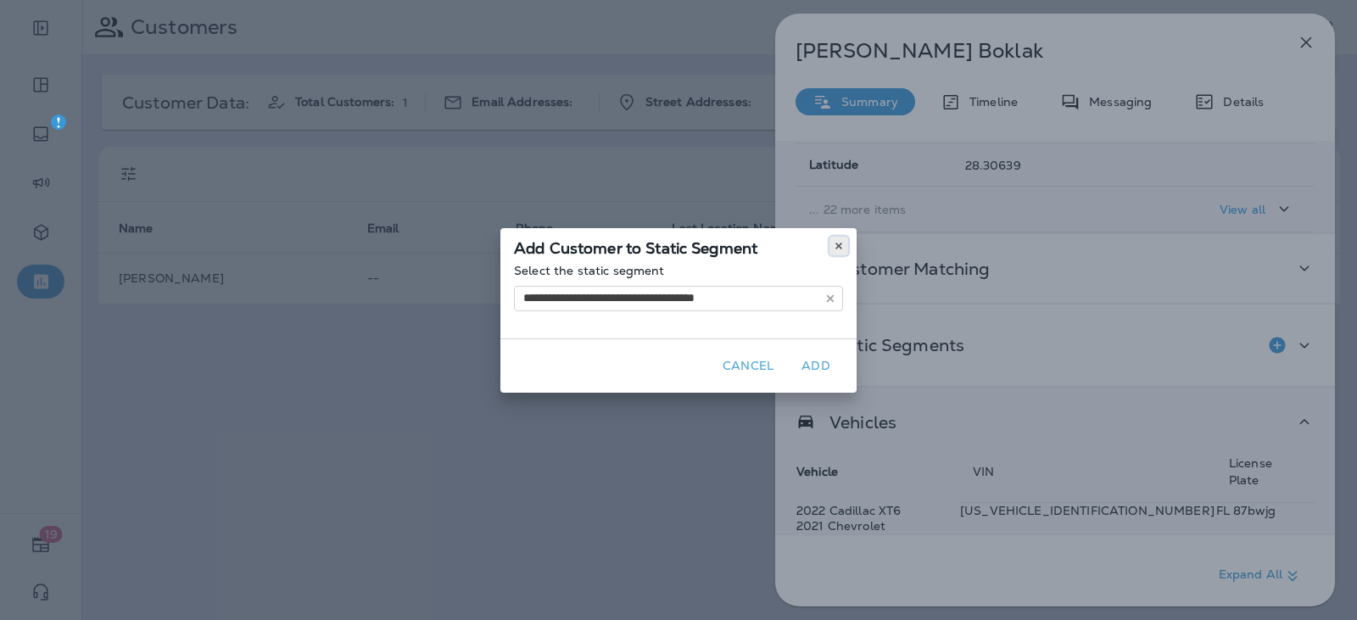
click at [833, 252] on button at bounding box center [838, 246] width 19 height 19
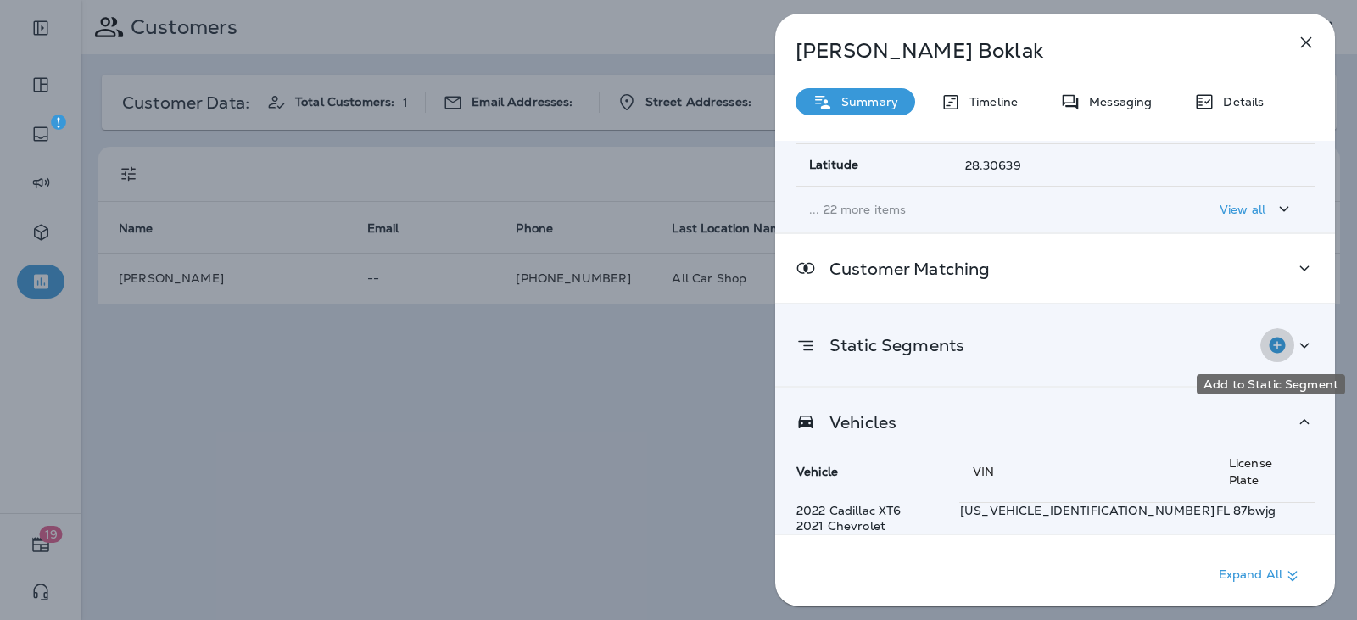
click at [1267, 338] on icon "Add to Static Segment" at bounding box center [1277, 345] width 20 height 20
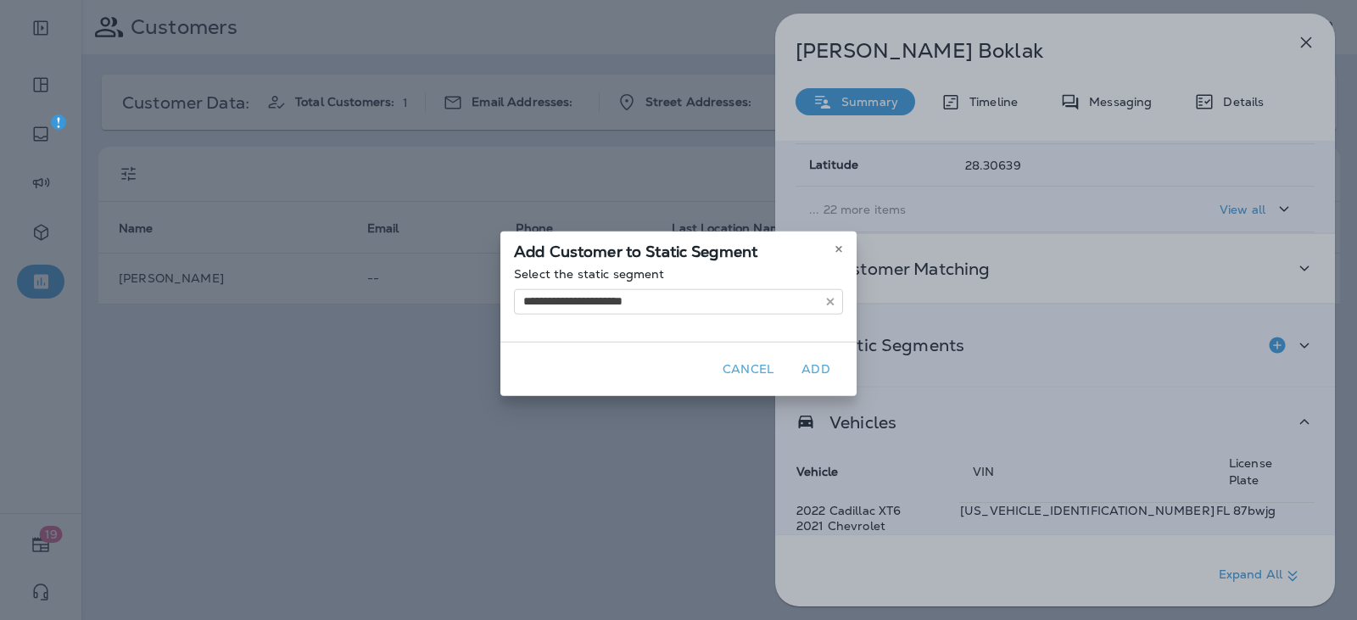
type input "**********"
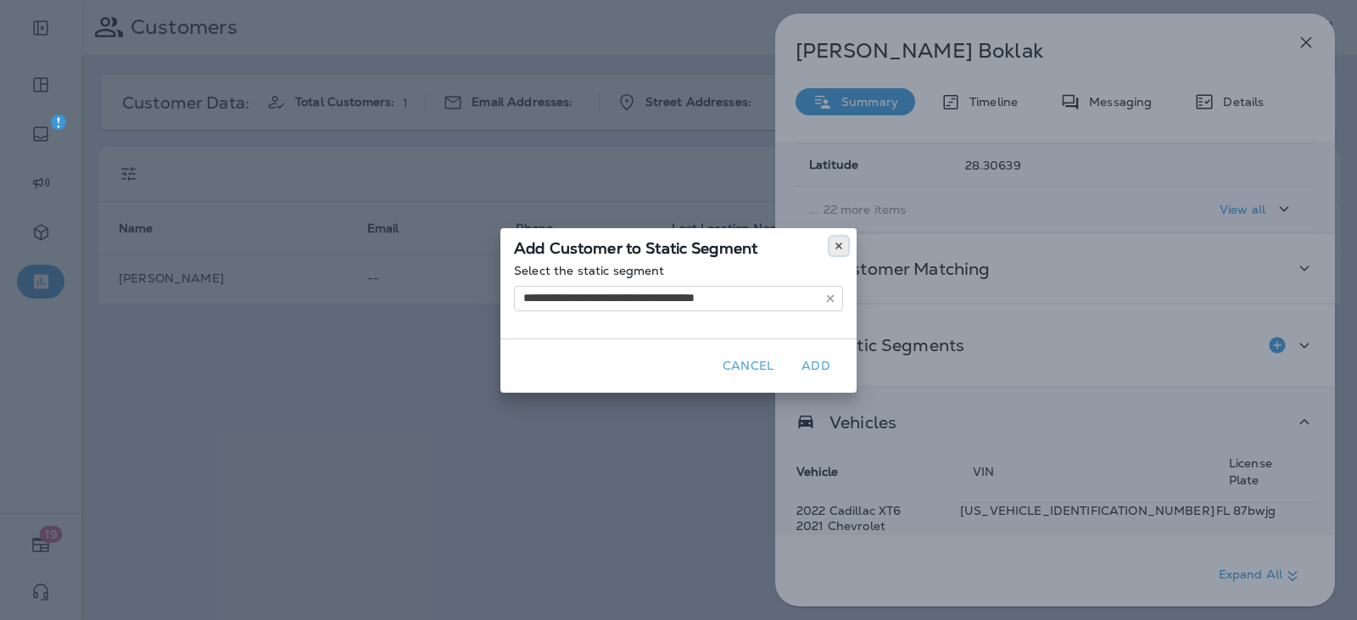
click at [842, 247] on icon at bounding box center [839, 246] width 10 height 10
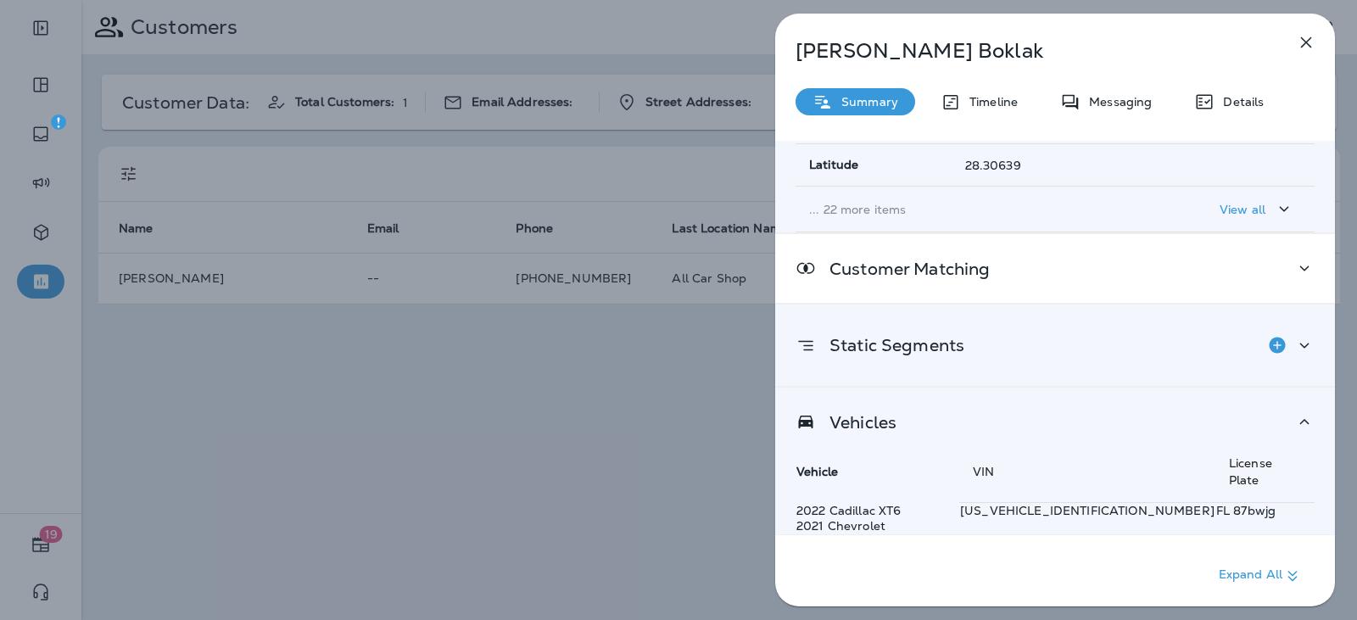
click at [1302, 350] on icon at bounding box center [1304, 345] width 20 height 21
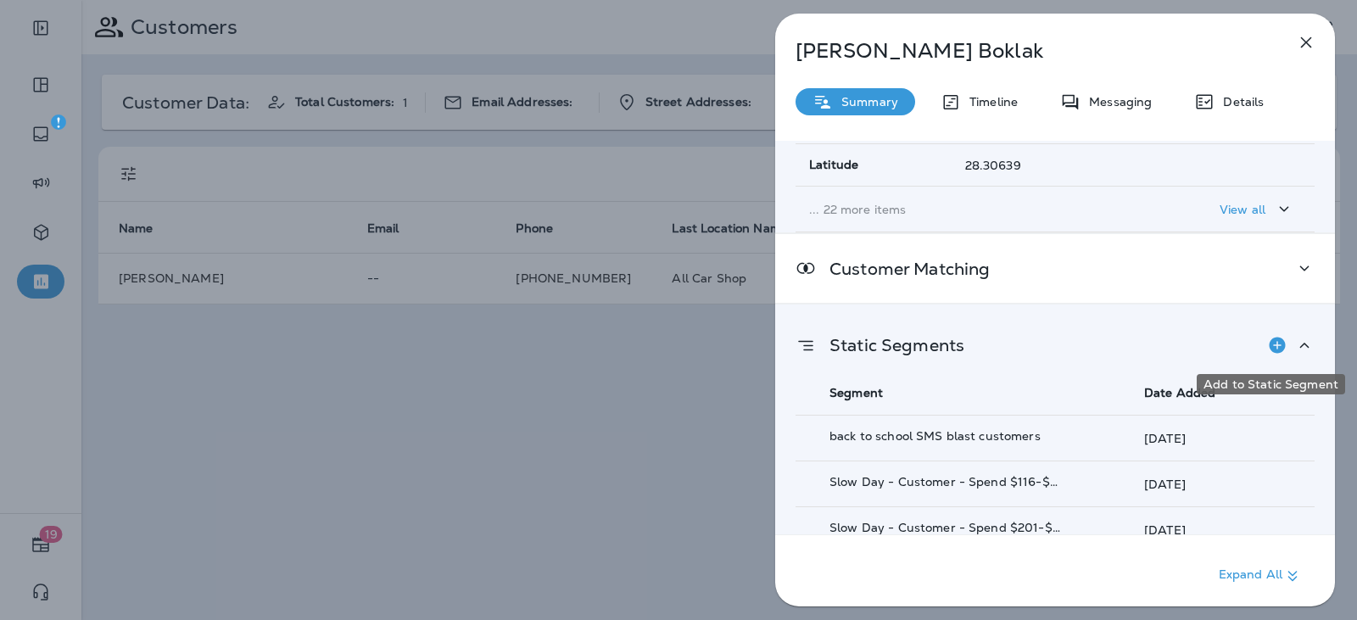
click at [1271, 349] on icon "Add to Static Segment" at bounding box center [1277, 345] width 16 height 16
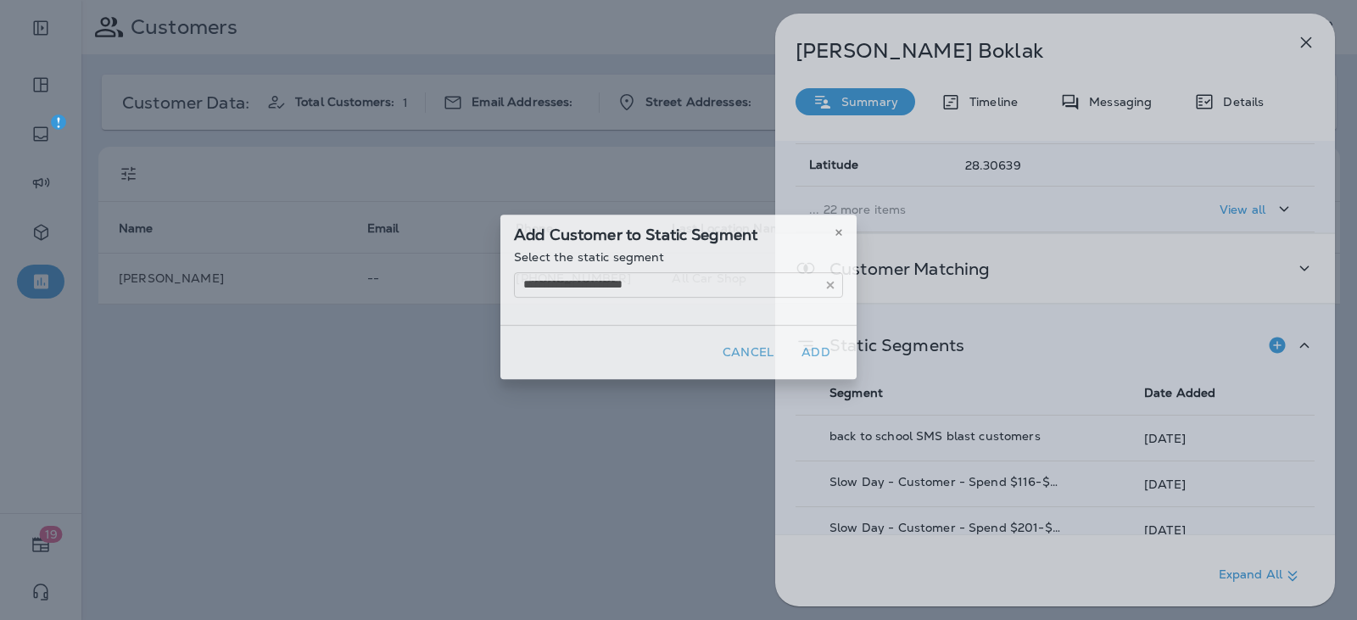
type input "**********"
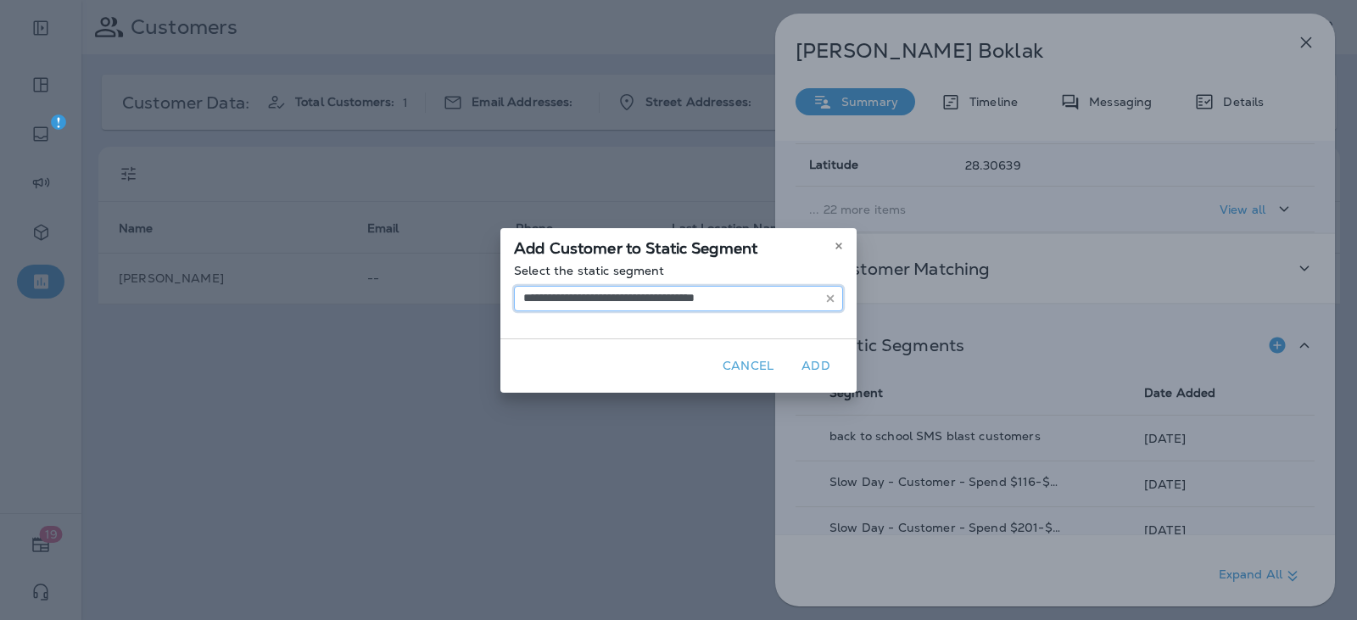
click at [635, 306] on input "**********" at bounding box center [678, 298] width 329 height 25
click at [833, 299] on icon "button" at bounding box center [830, 299] width 12 height 12
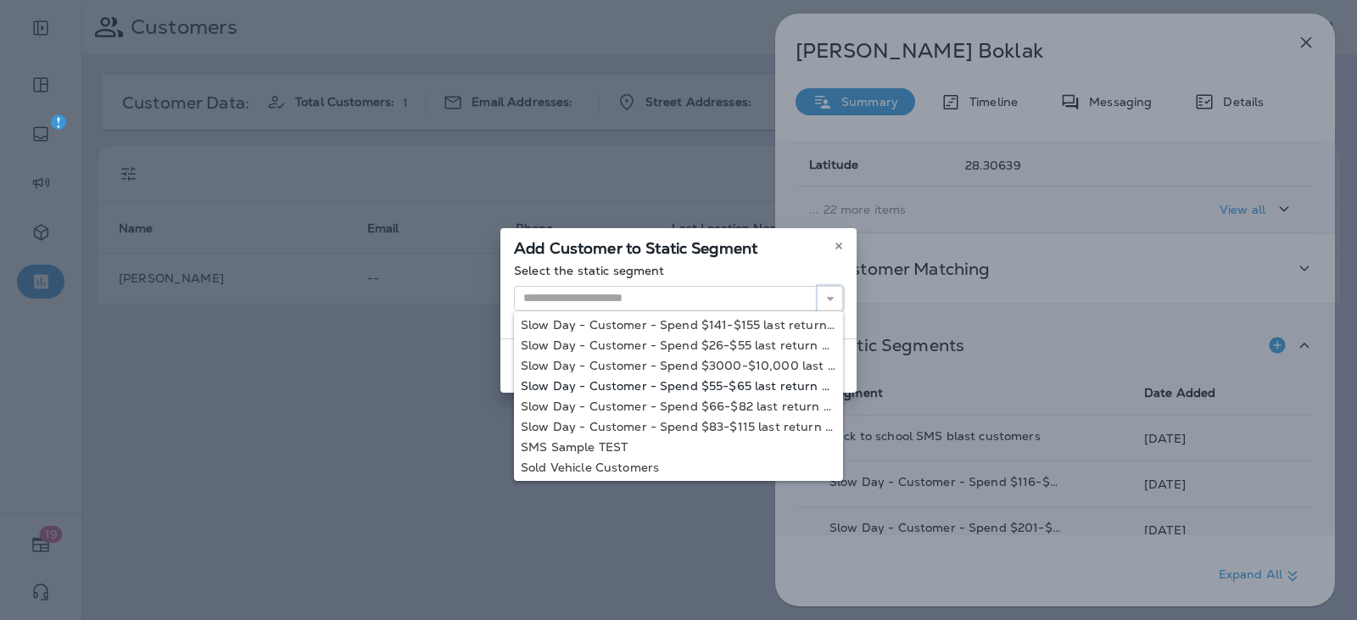
scroll to position [124, 0]
type input "**********"
click at [583, 466] on div "**********" at bounding box center [678, 310] width 1357 height 620
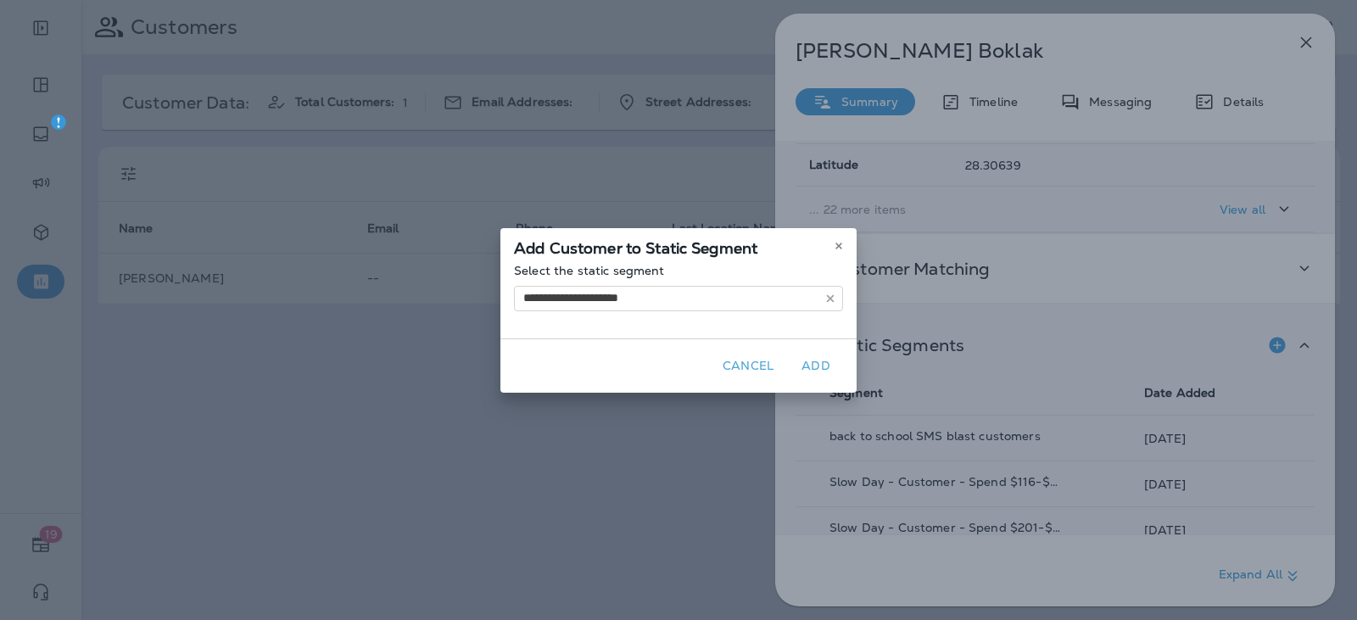
click at [815, 369] on button "Add" at bounding box center [816, 366] width 54 height 26
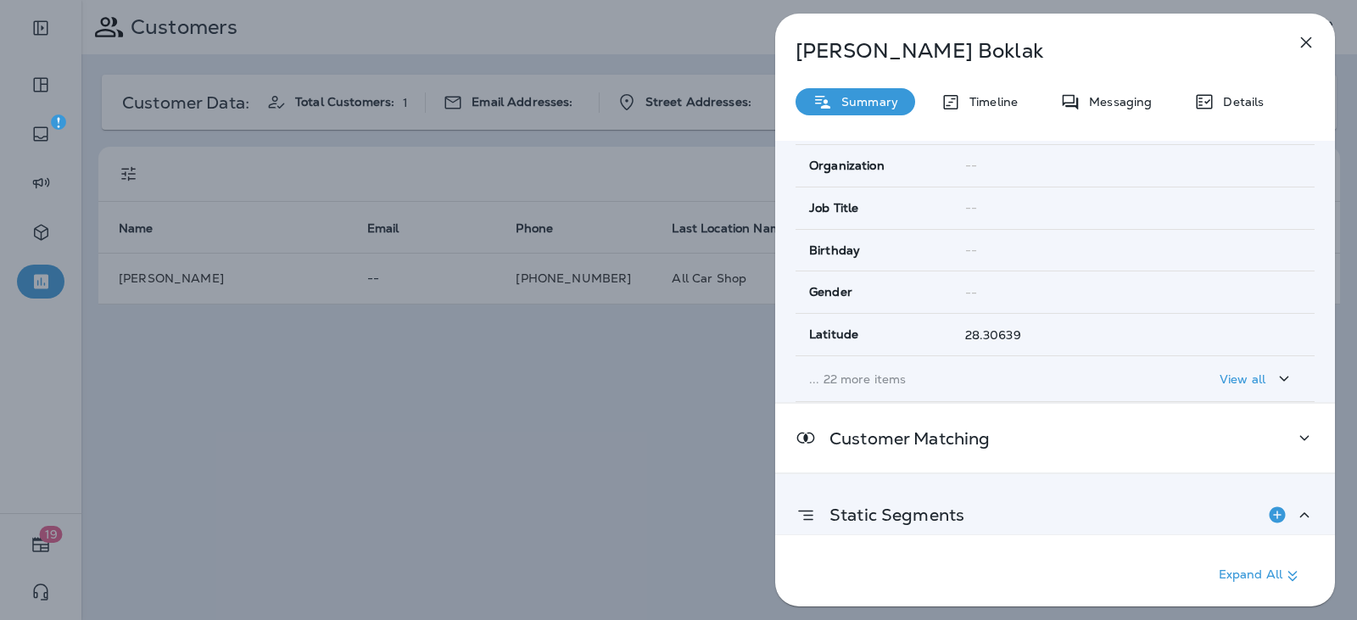
scroll to position [0, 0]
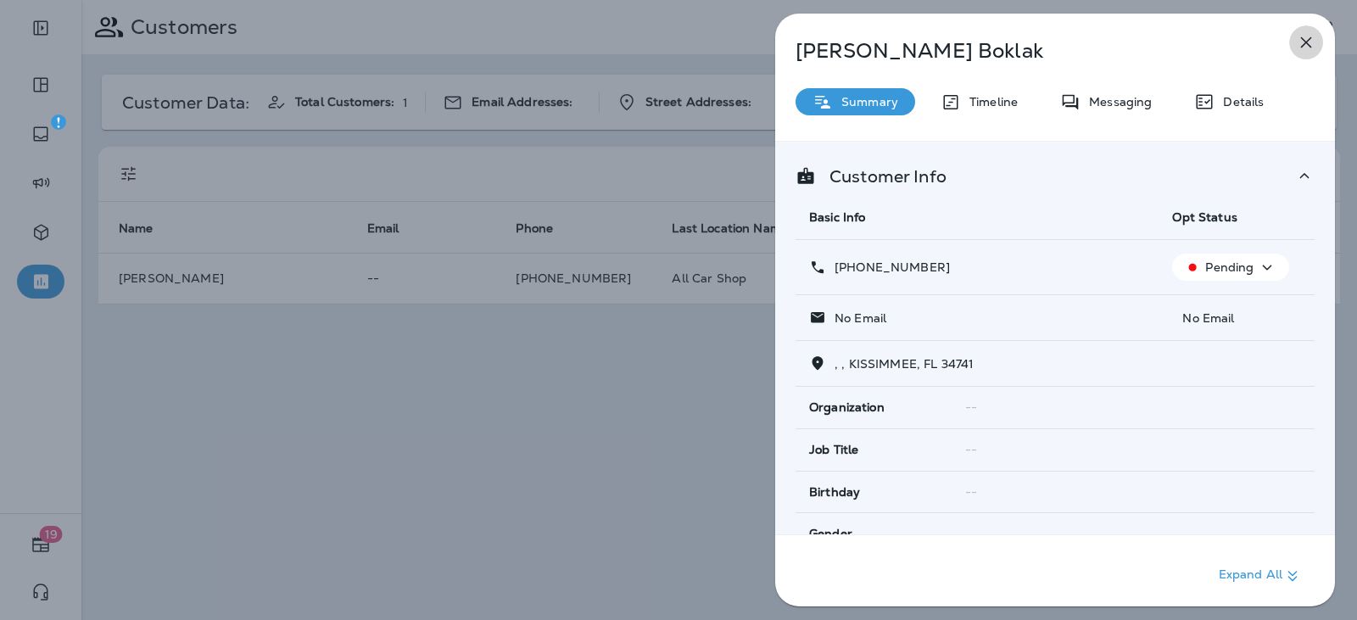
click at [1312, 41] on icon "button" at bounding box center [1306, 42] width 20 height 20
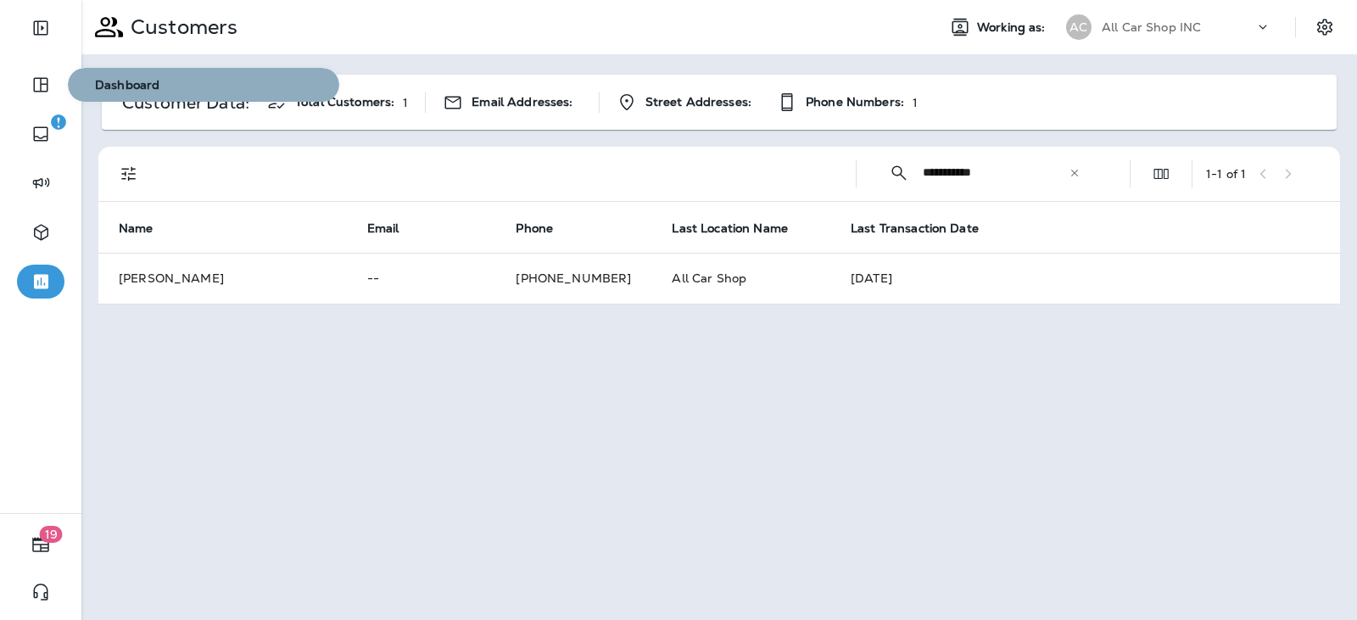
click at [133, 88] on span "Dashboard" at bounding box center [204, 85] width 258 height 14
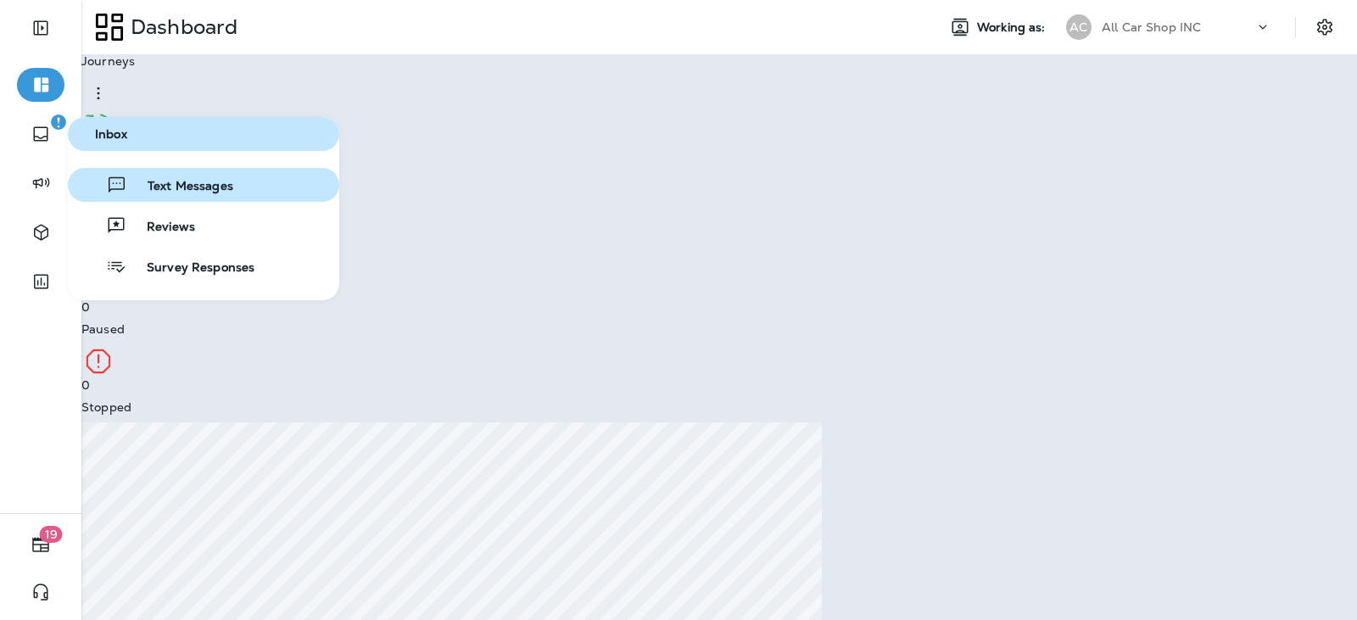
click at [193, 189] on span "Text Messages" at bounding box center [180, 187] width 106 height 16
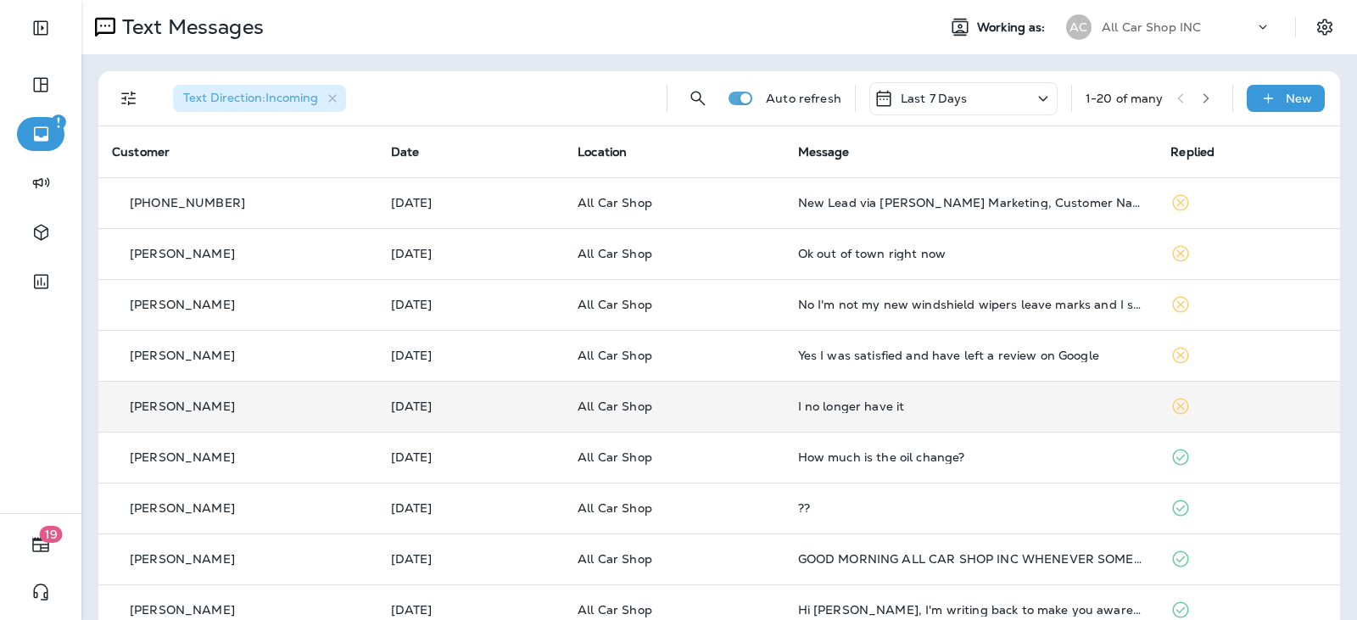
click at [812, 407] on div "I no longer have it" at bounding box center [971, 406] width 346 height 14
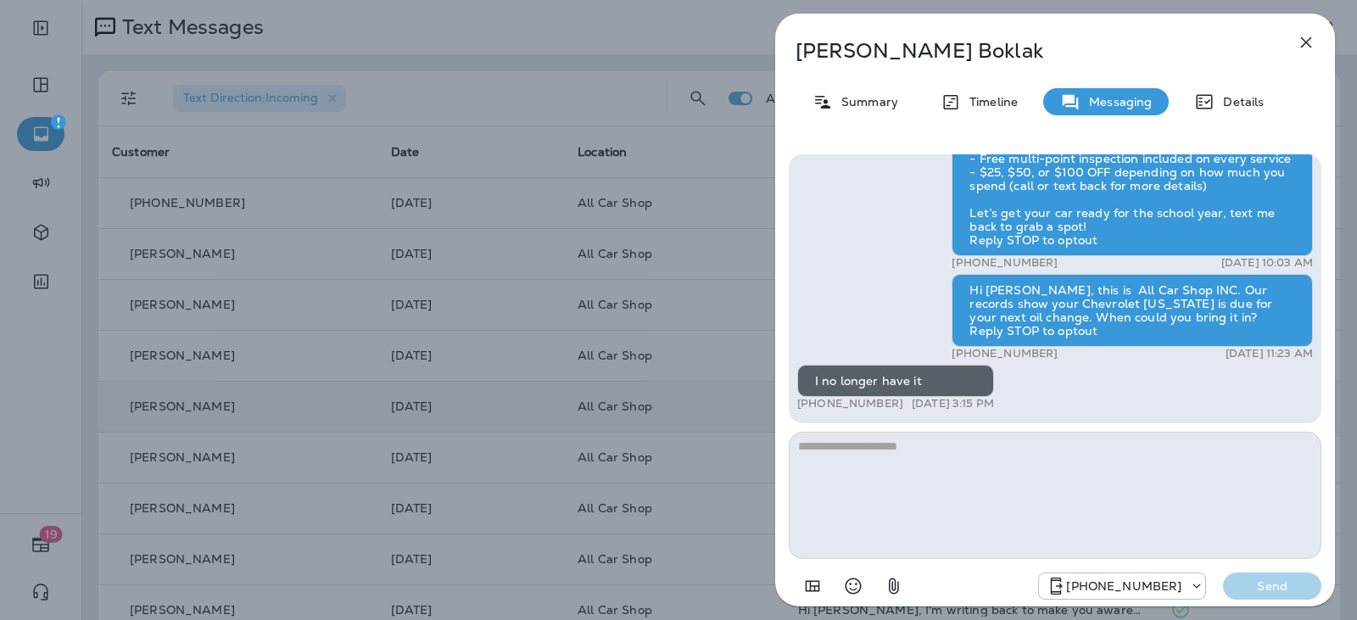
click at [855, 460] on textarea at bounding box center [1055, 495] width 533 height 127
type textarea "**********"
click at [1289, 587] on p "Send" at bounding box center [1271, 585] width 71 height 15
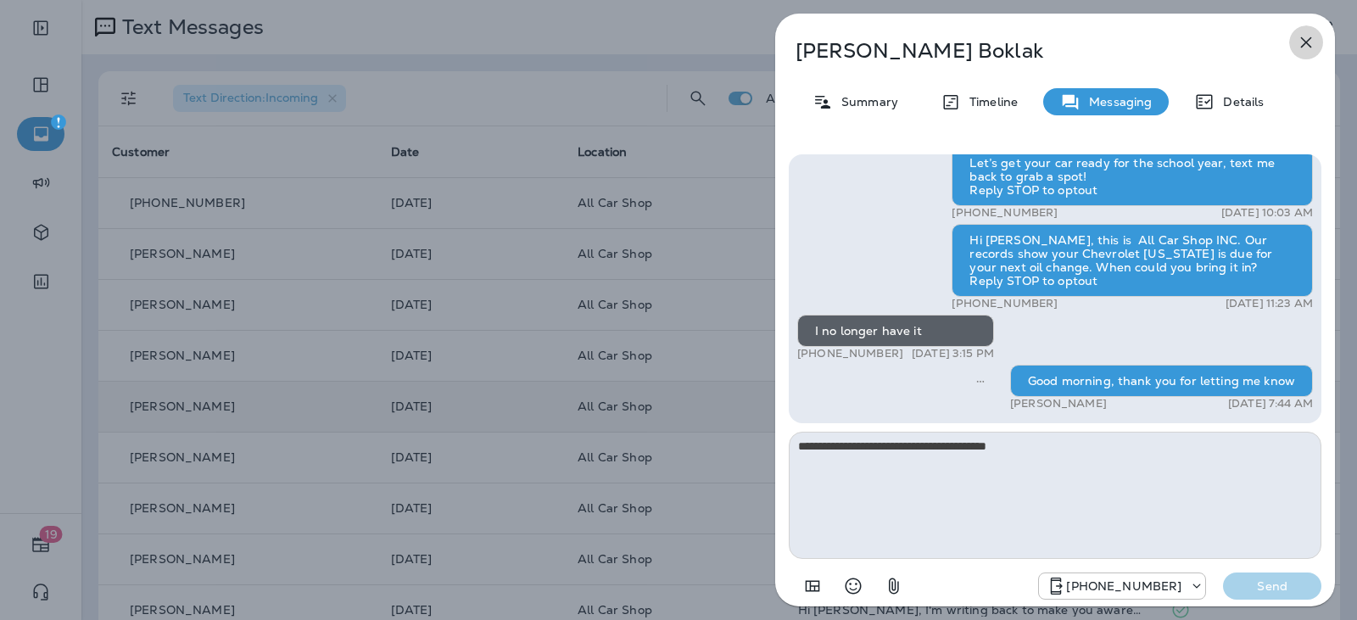
click at [1300, 47] on icon "button" at bounding box center [1306, 42] width 20 height 20
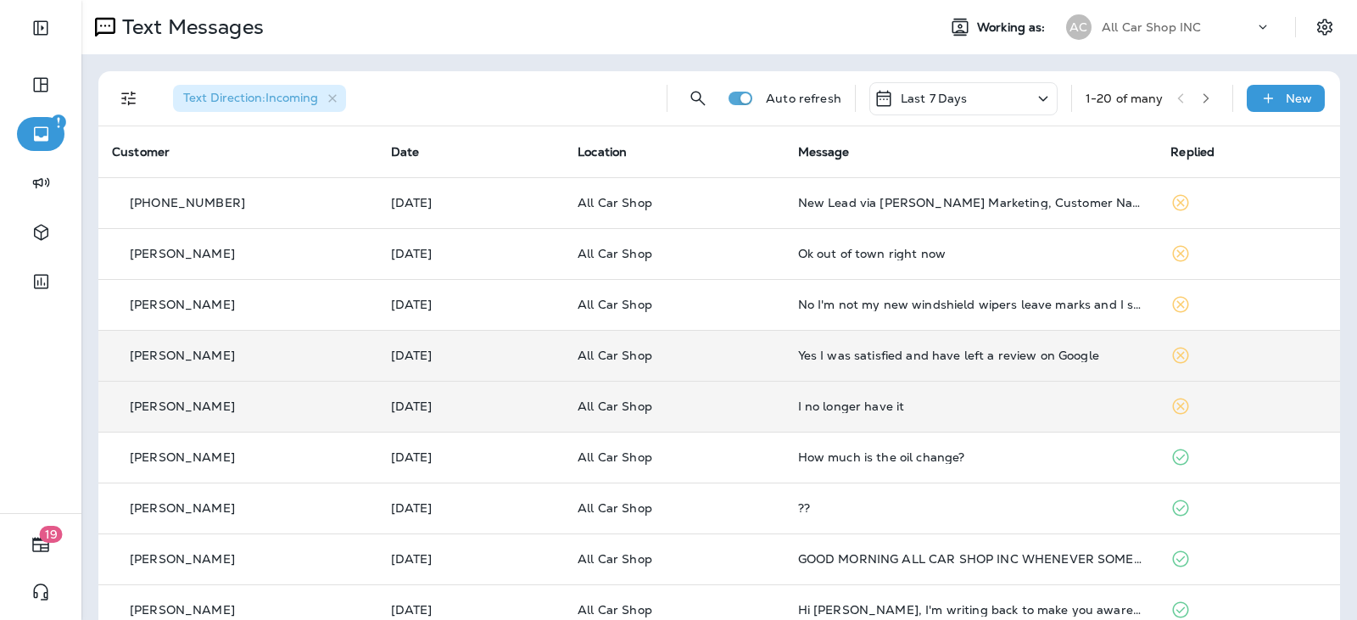
click at [751, 359] on p "All Car Shop" at bounding box center [674, 356] width 193 height 14
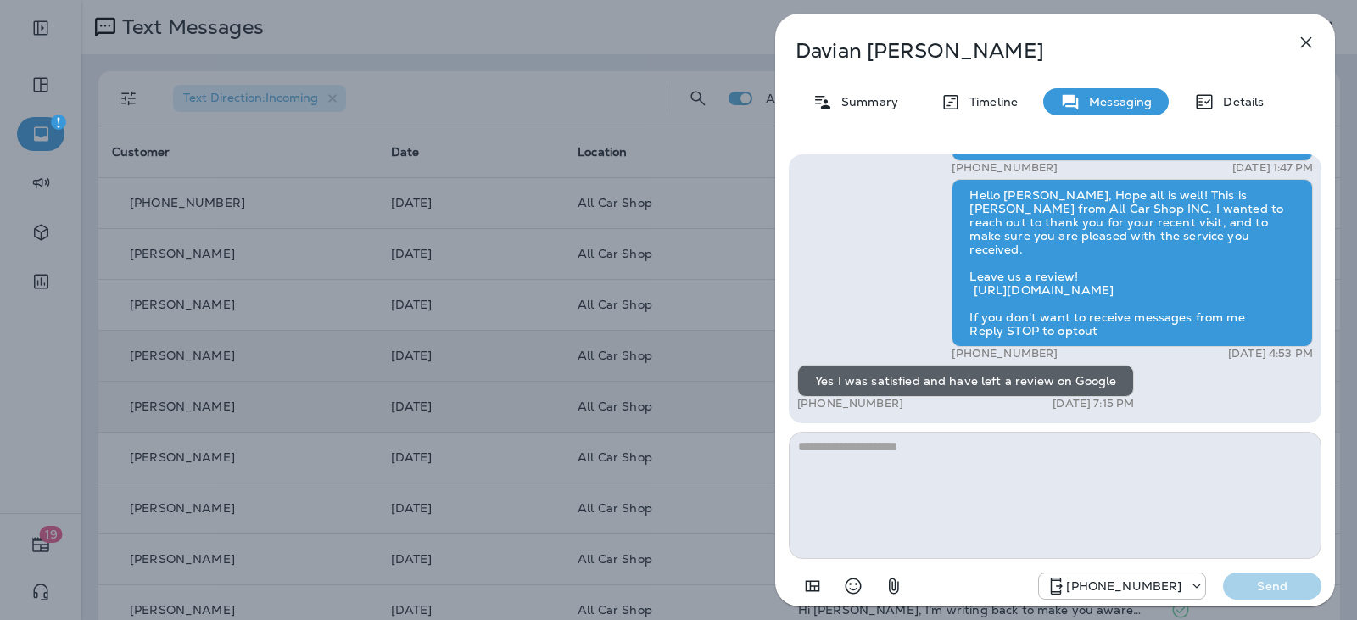
click at [896, 444] on textarea at bounding box center [1055, 495] width 533 height 127
type textarea "**********"
click at [1251, 584] on p "Send" at bounding box center [1271, 585] width 71 height 15
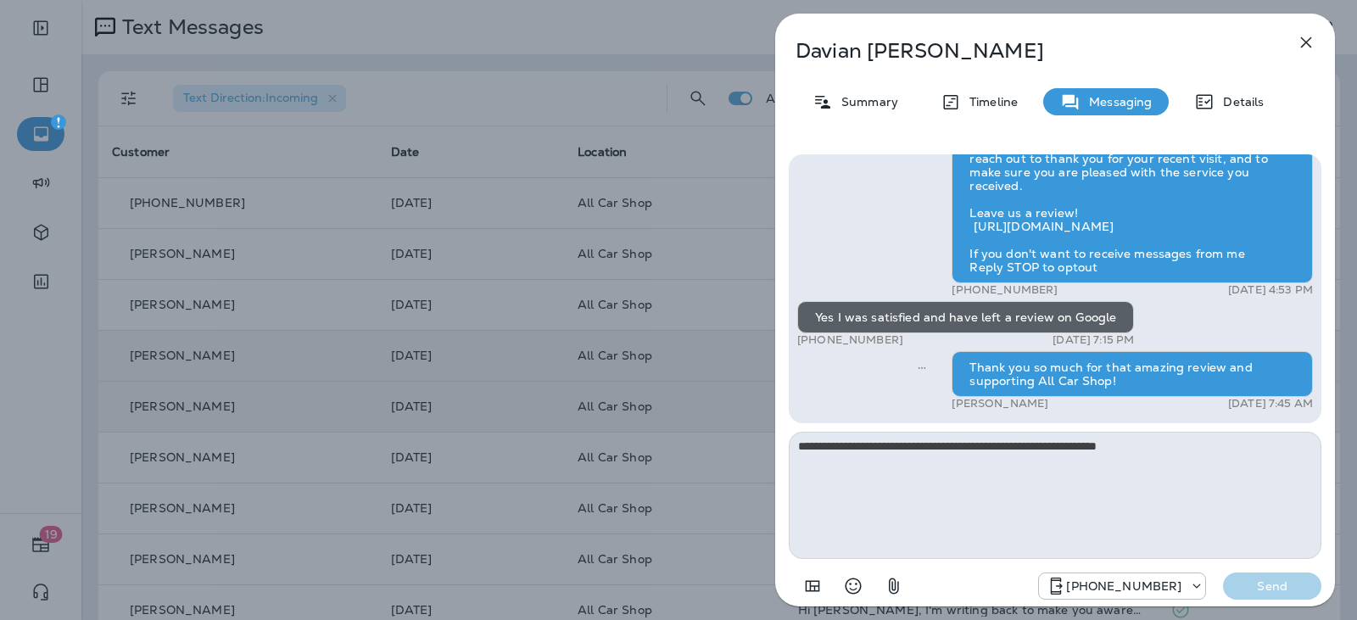
click at [1302, 35] on icon "button" at bounding box center [1306, 42] width 20 height 20
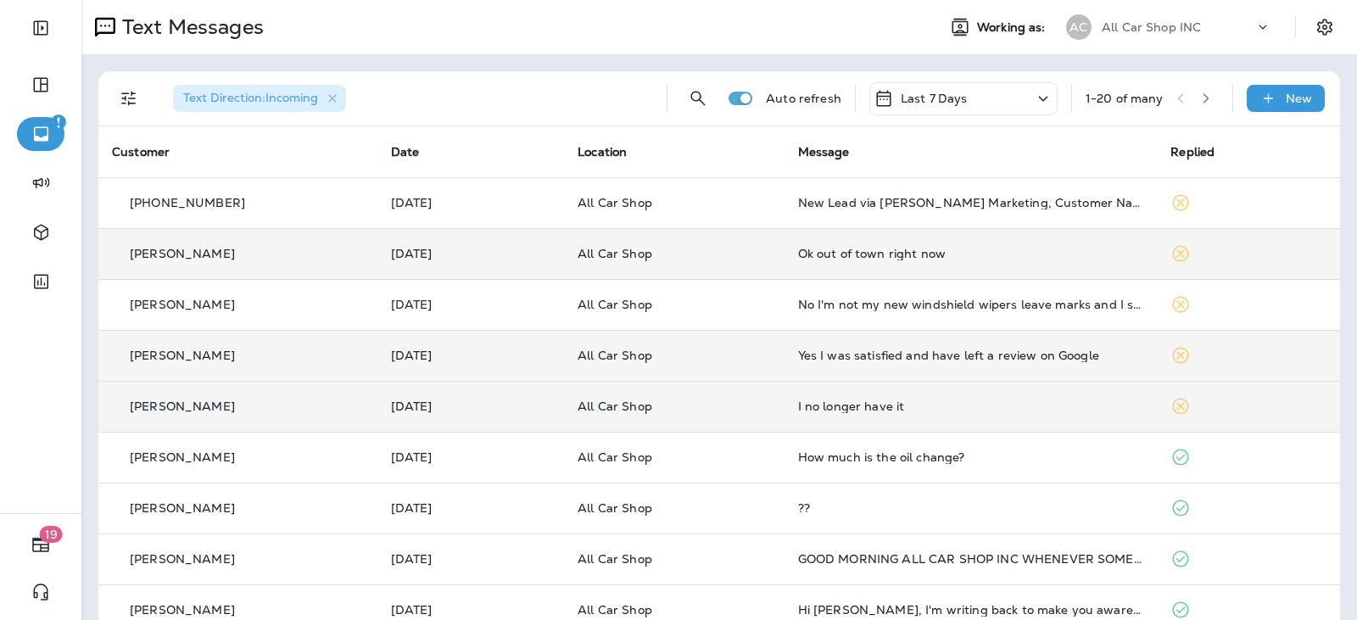
click at [750, 264] on td "All Car Shop" at bounding box center [674, 253] width 220 height 51
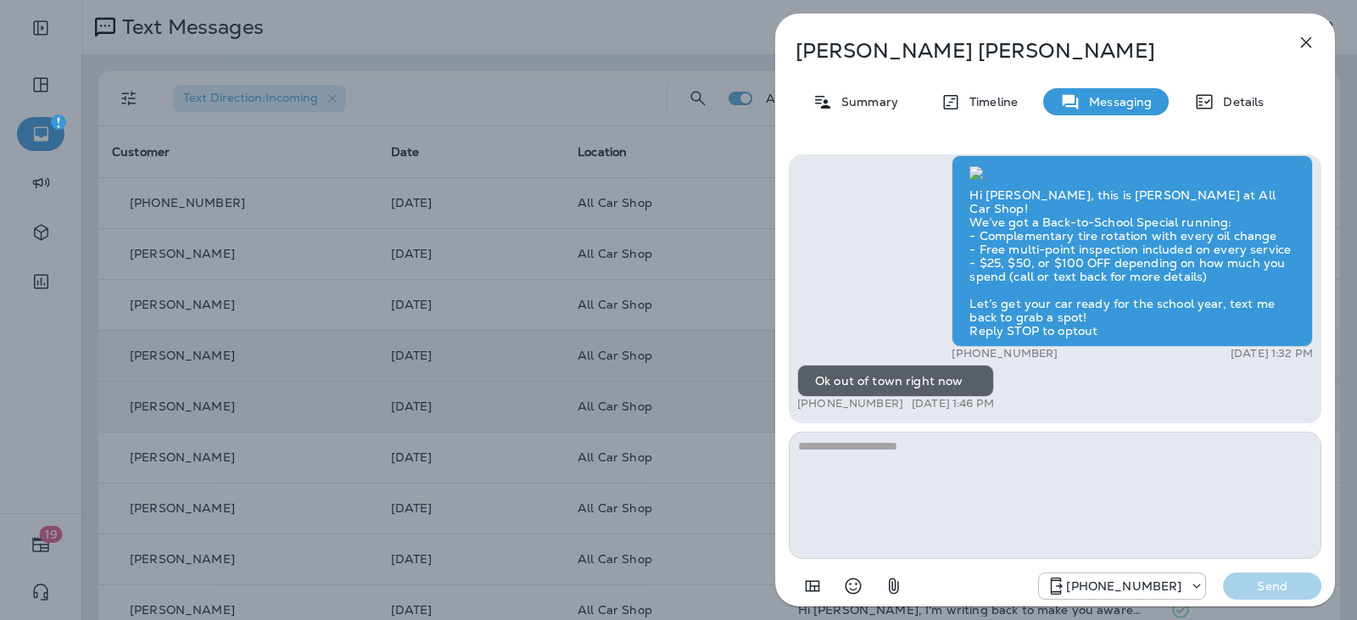
click at [838, 455] on textarea at bounding box center [1055, 495] width 533 height 127
type textarea "*"
click at [801, 449] on textarea "**********" at bounding box center [1055, 495] width 533 height 127
type textarea "**********"
click at [1270, 590] on p "Send" at bounding box center [1271, 585] width 71 height 15
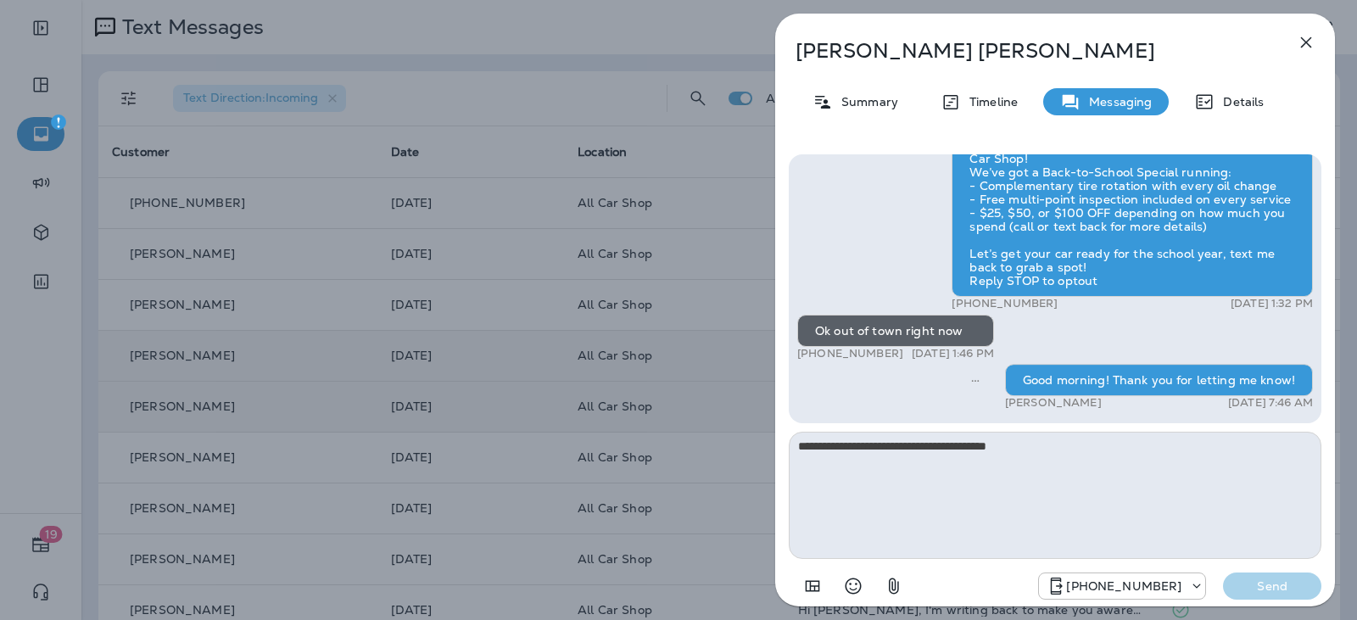
click at [1303, 43] on icon "button" at bounding box center [1306, 42] width 20 height 20
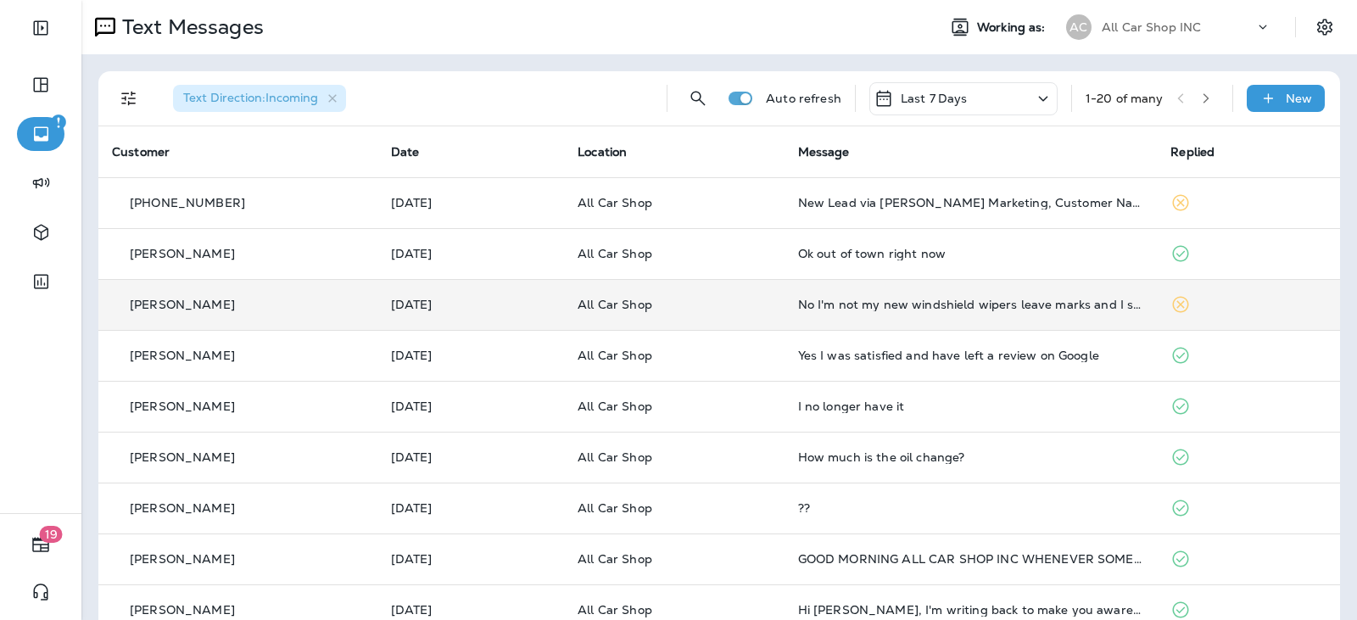
click at [790, 318] on td "No I'm not my new windshield wipers leave marks and I still the window wipers d…" at bounding box center [970, 304] width 373 height 51
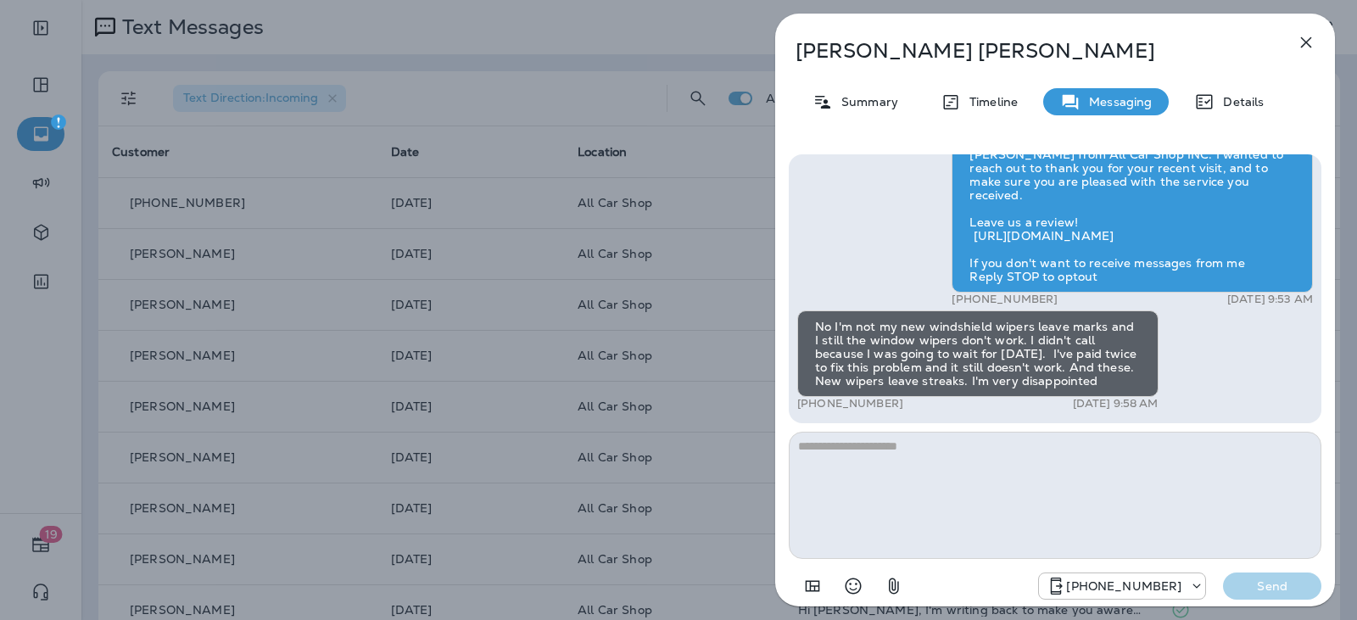
click at [930, 450] on textarea at bounding box center [1055, 495] width 533 height 127
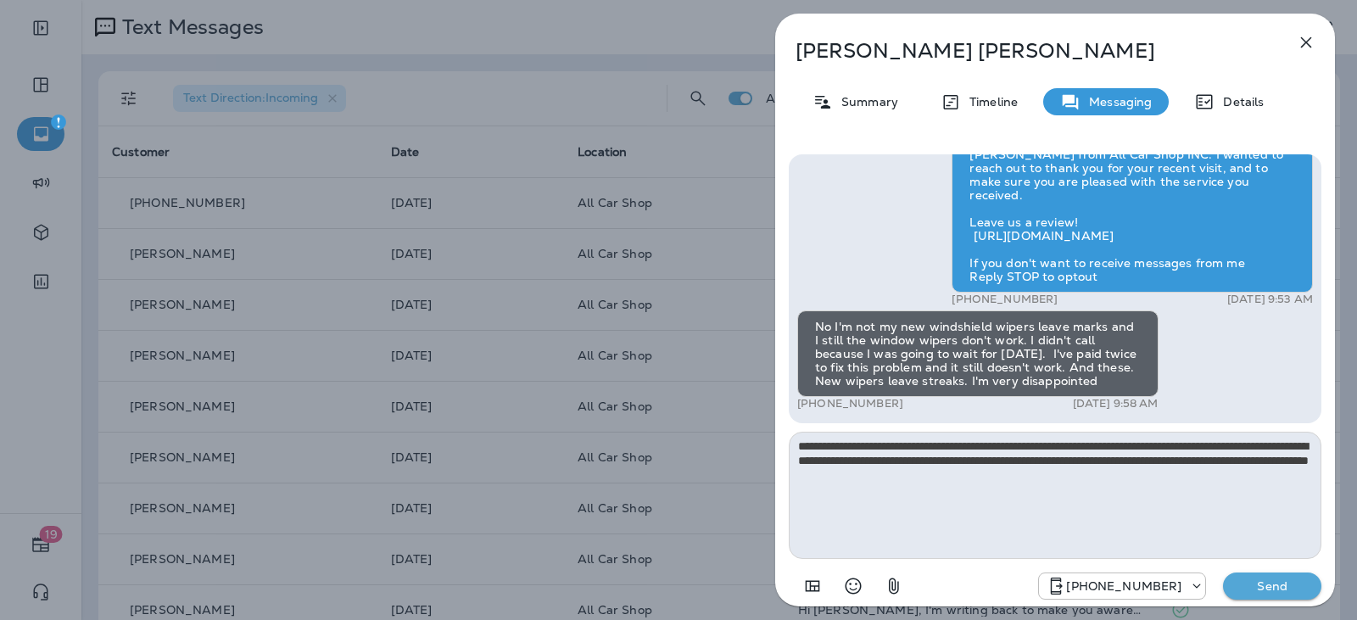
type textarea "**********"
click at [1259, 588] on p "Send" at bounding box center [1271, 585] width 71 height 15
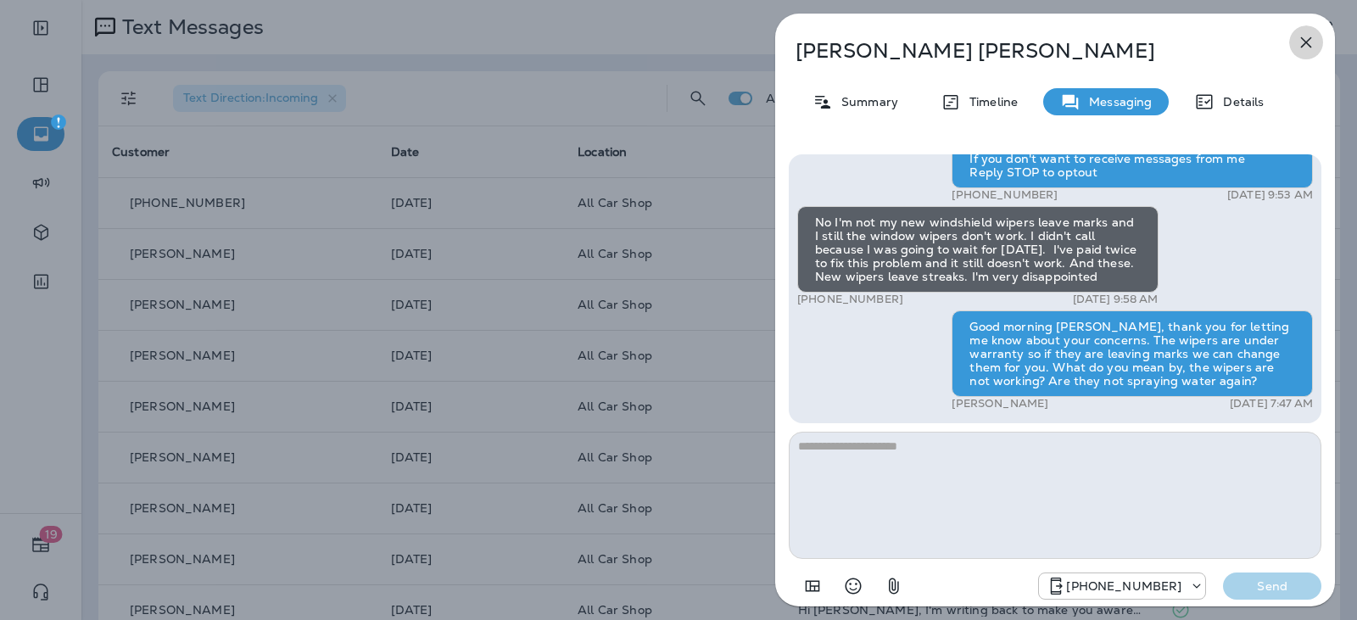
click at [1302, 42] on icon "button" at bounding box center [1306, 42] width 20 height 20
